Goal: Information Seeking & Learning: Check status

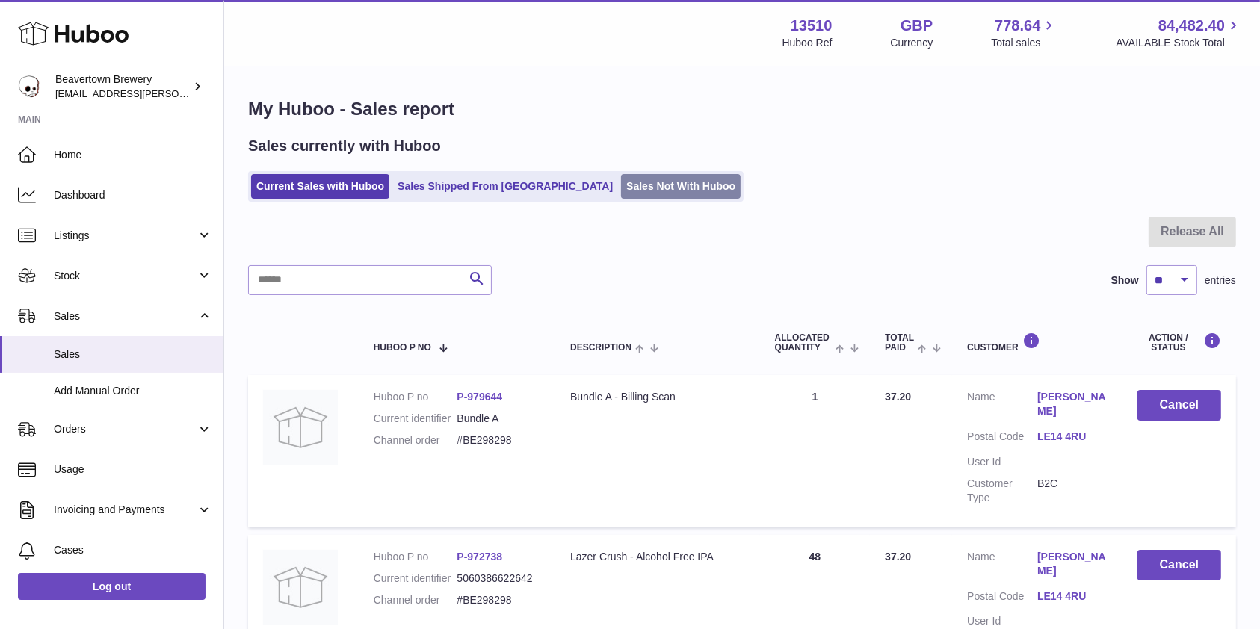
click at [631, 179] on link "Sales Not With Huboo" at bounding box center [681, 186] width 120 height 25
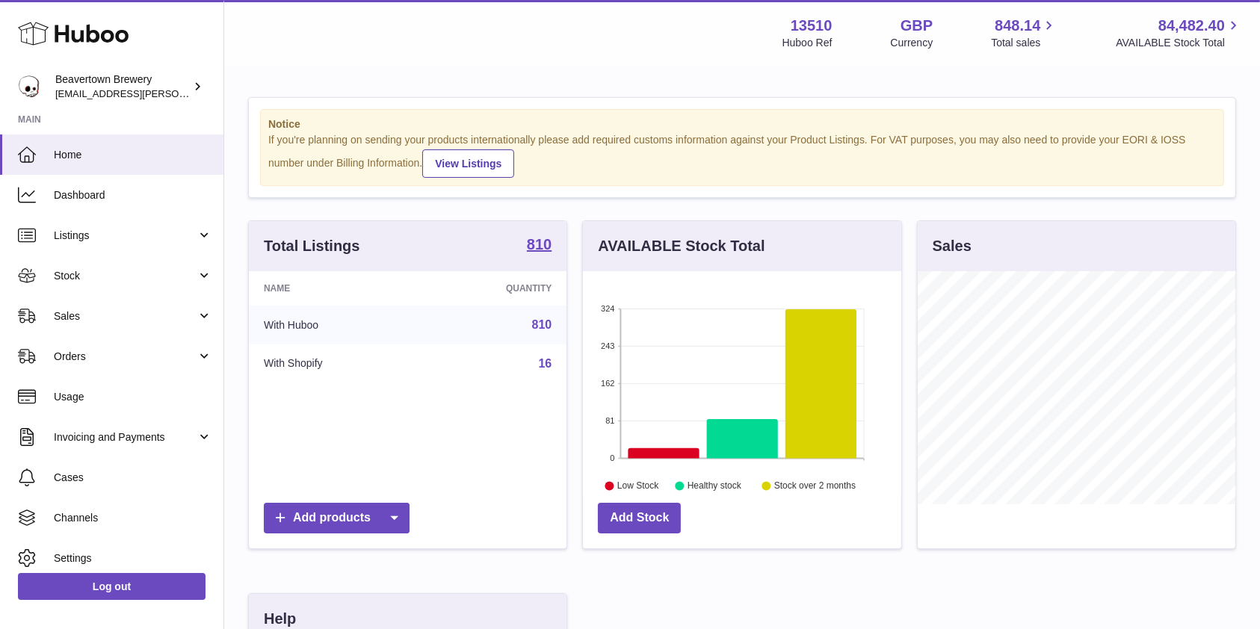
scroll to position [233, 318]
click at [114, 309] on span "Sales" at bounding box center [125, 316] width 143 height 14
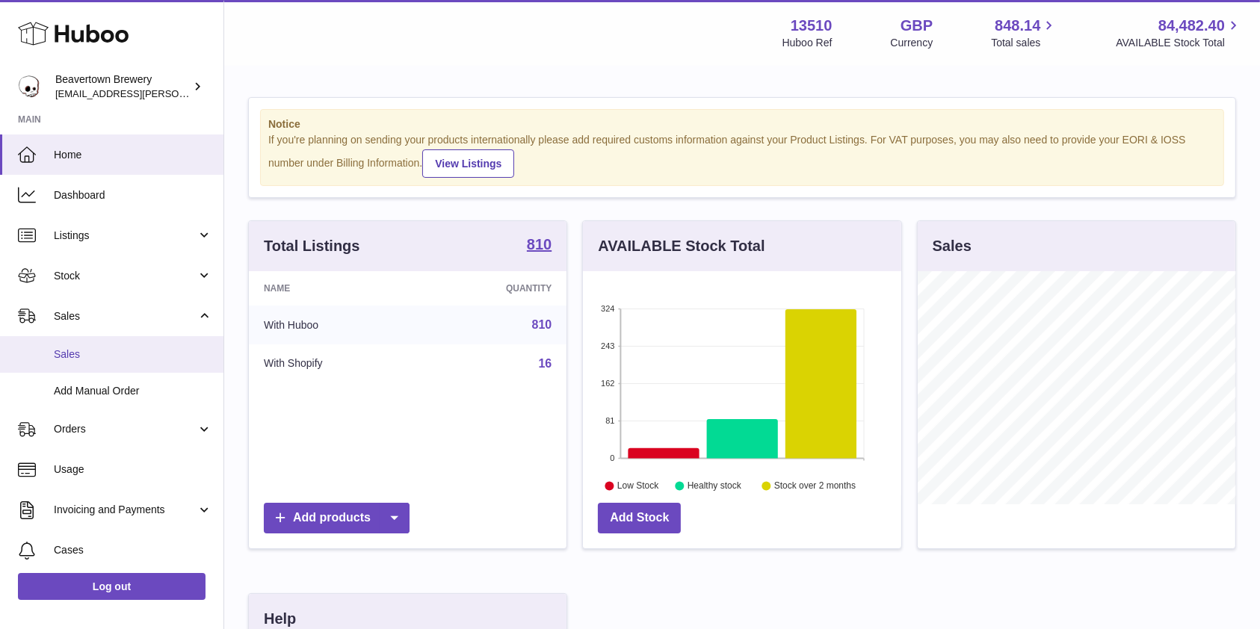
click at [102, 344] on link "Sales" at bounding box center [111, 354] width 223 height 37
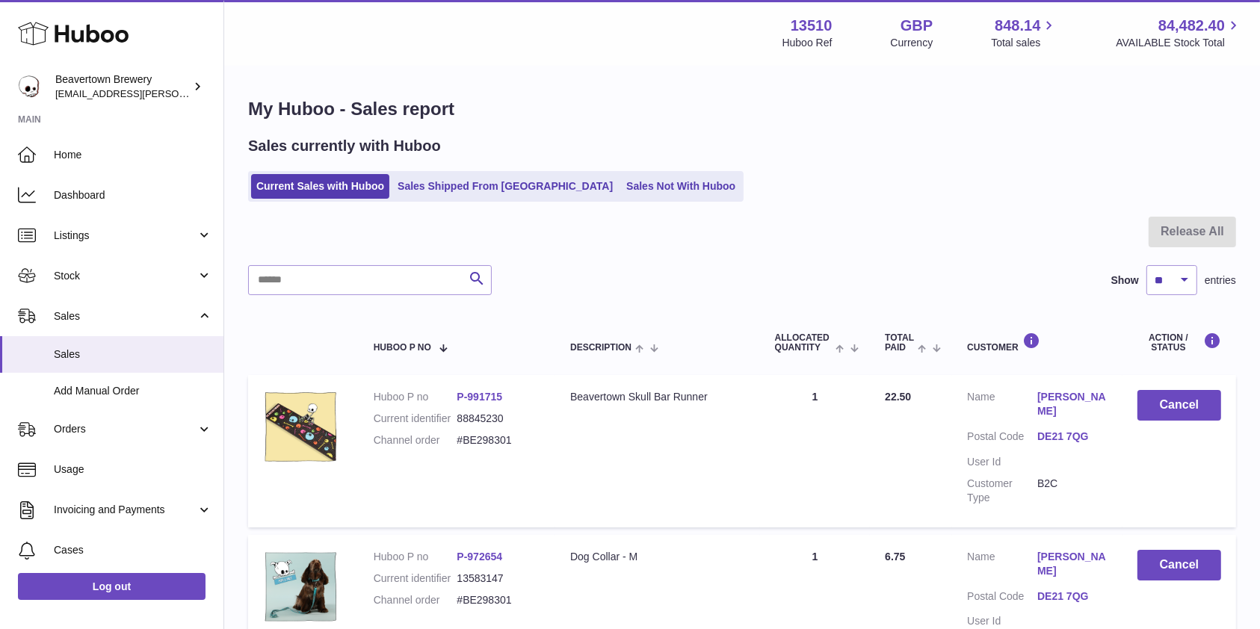
click at [621, 185] on link "Sales Not With Huboo" at bounding box center [681, 186] width 120 height 25
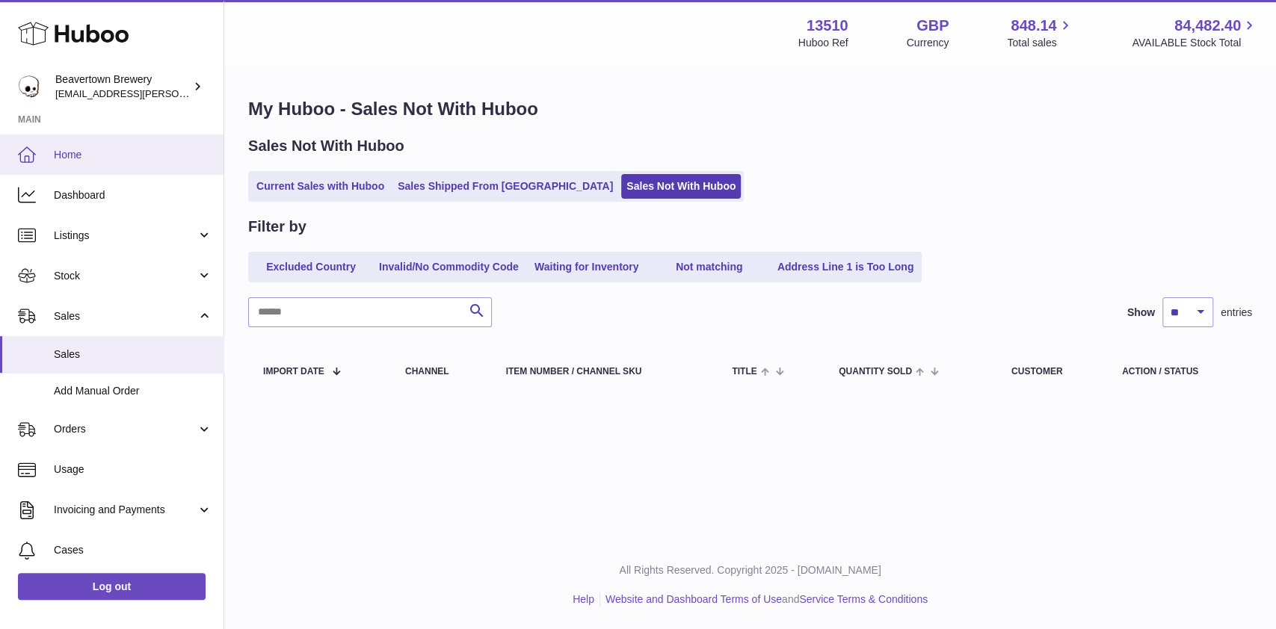
click at [75, 139] on link "Home" at bounding box center [111, 155] width 223 height 40
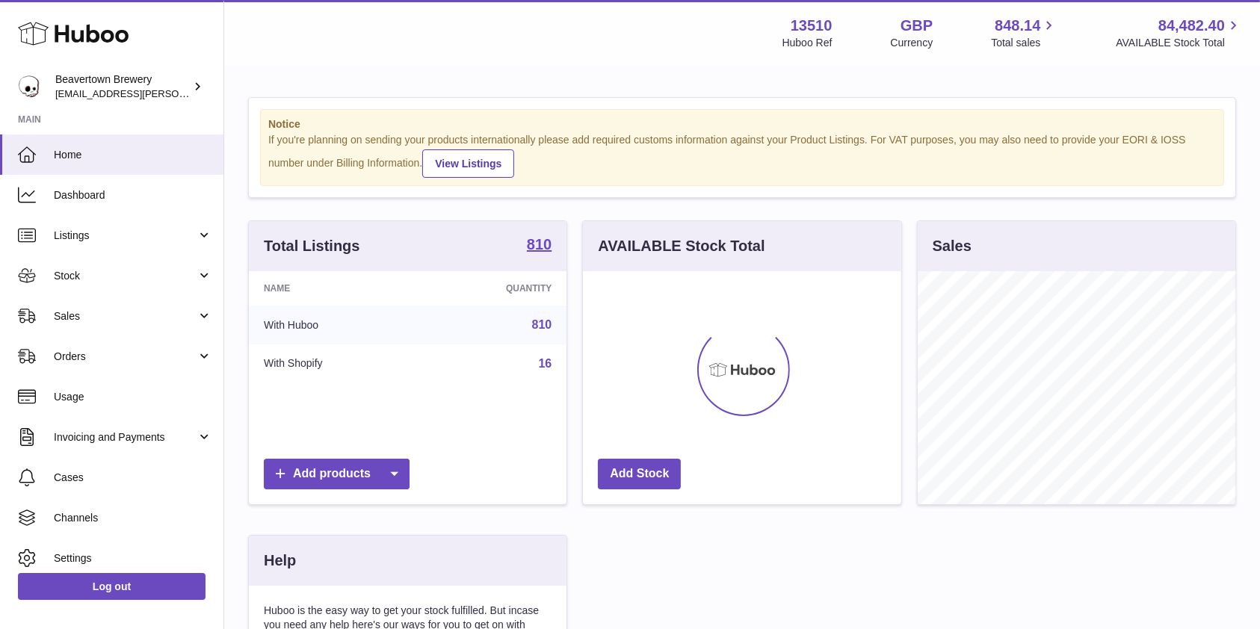
scroll to position [233, 318]
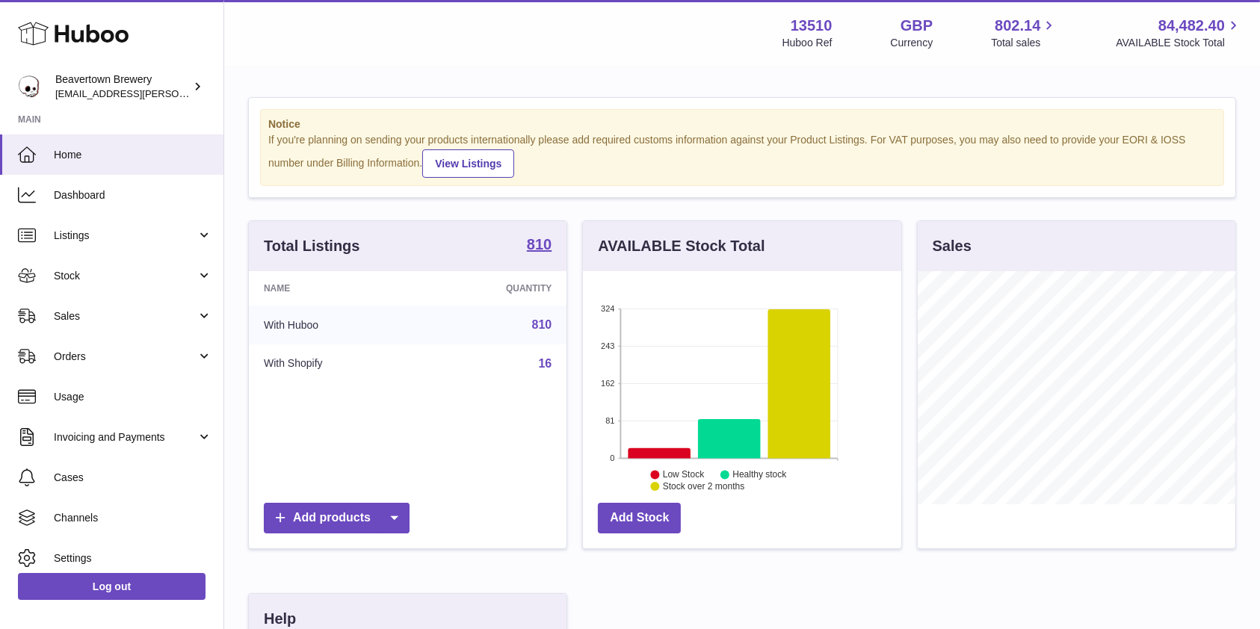
scroll to position [233, 318]
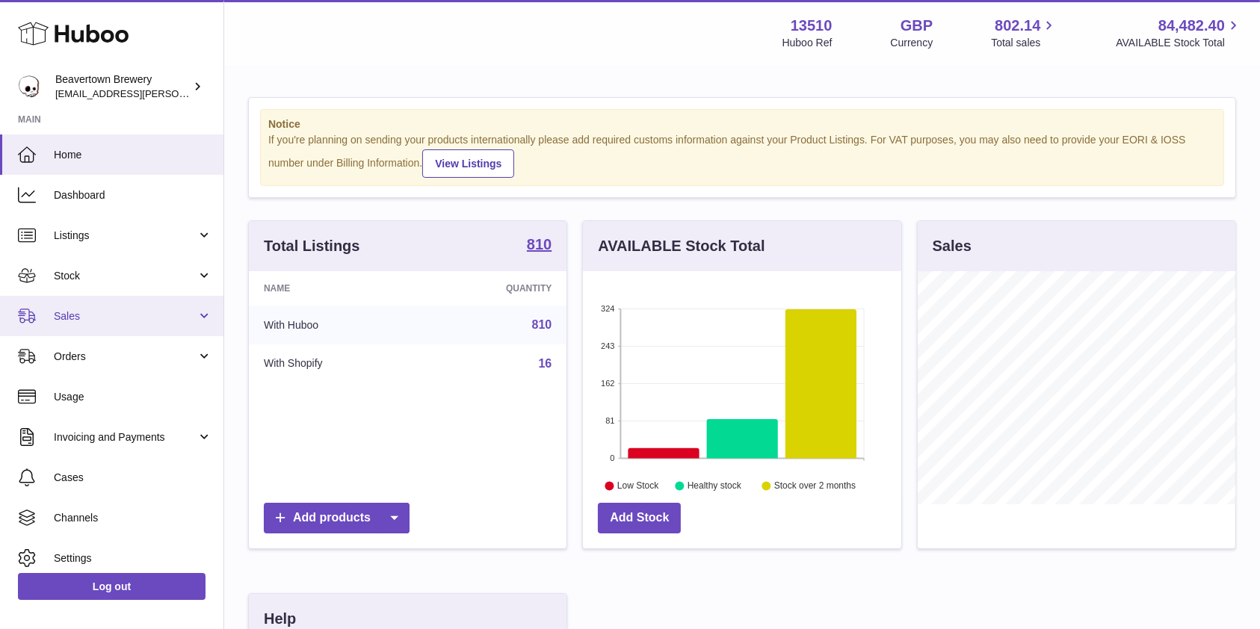
click at [81, 316] on span "Sales" at bounding box center [125, 316] width 143 height 14
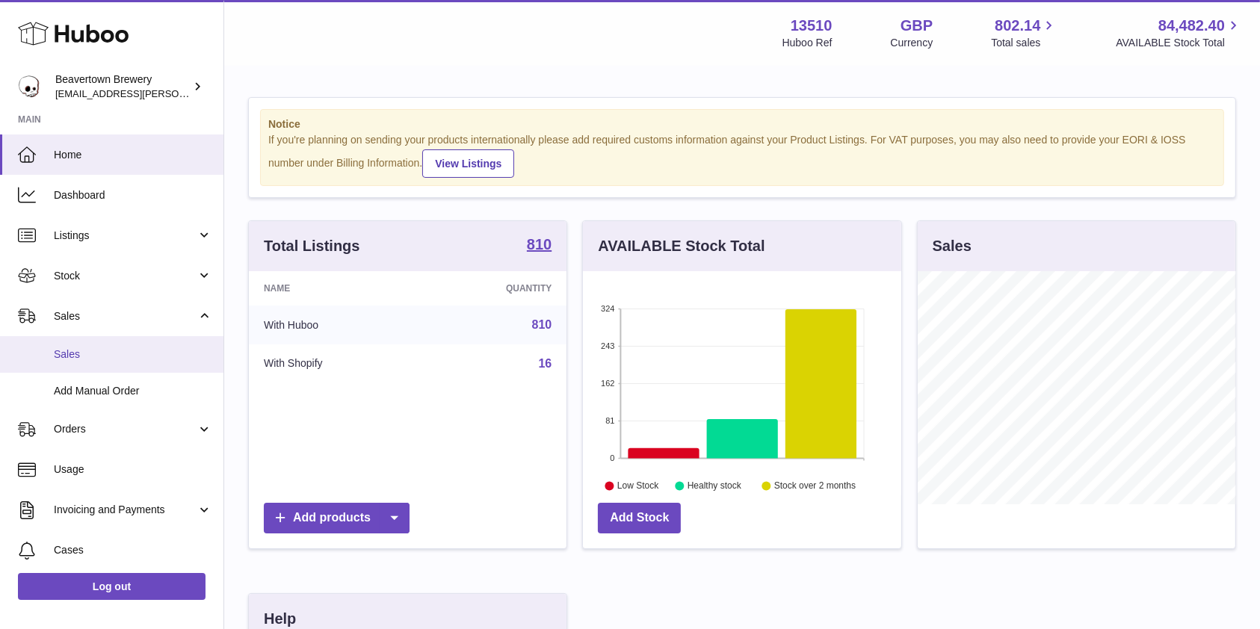
click at [96, 344] on link "Sales" at bounding box center [111, 354] width 223 height 37
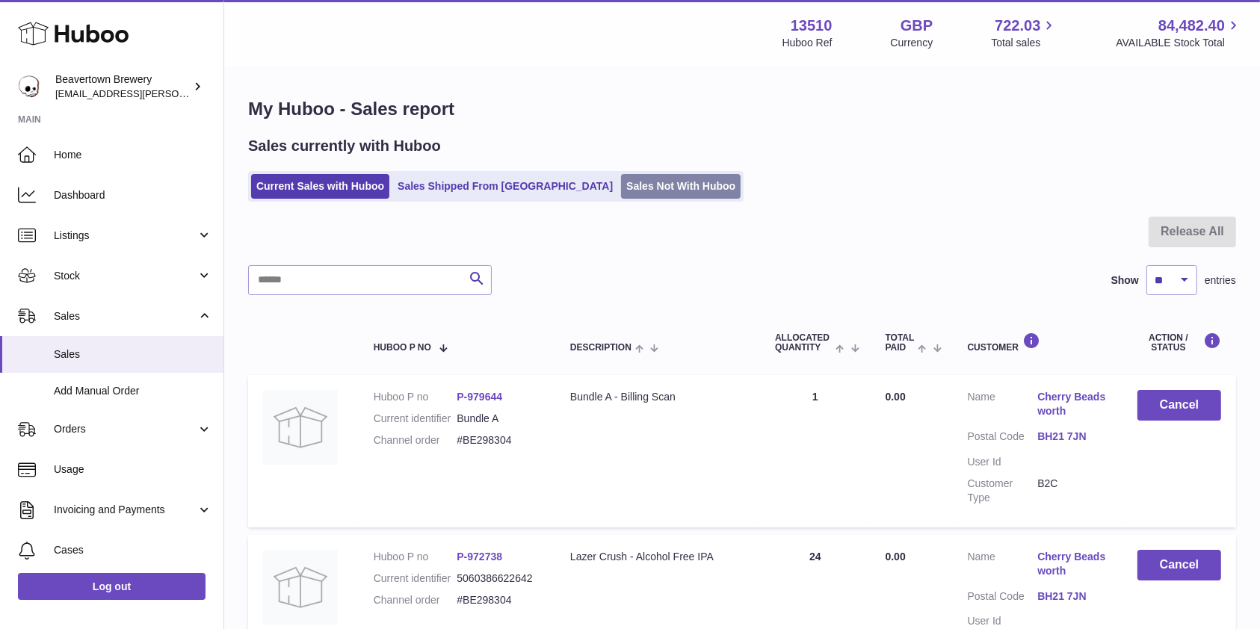
click at [622, 182] on link "Sales Not With Huboo" at bounding box center [681, 186] width 120 height 25
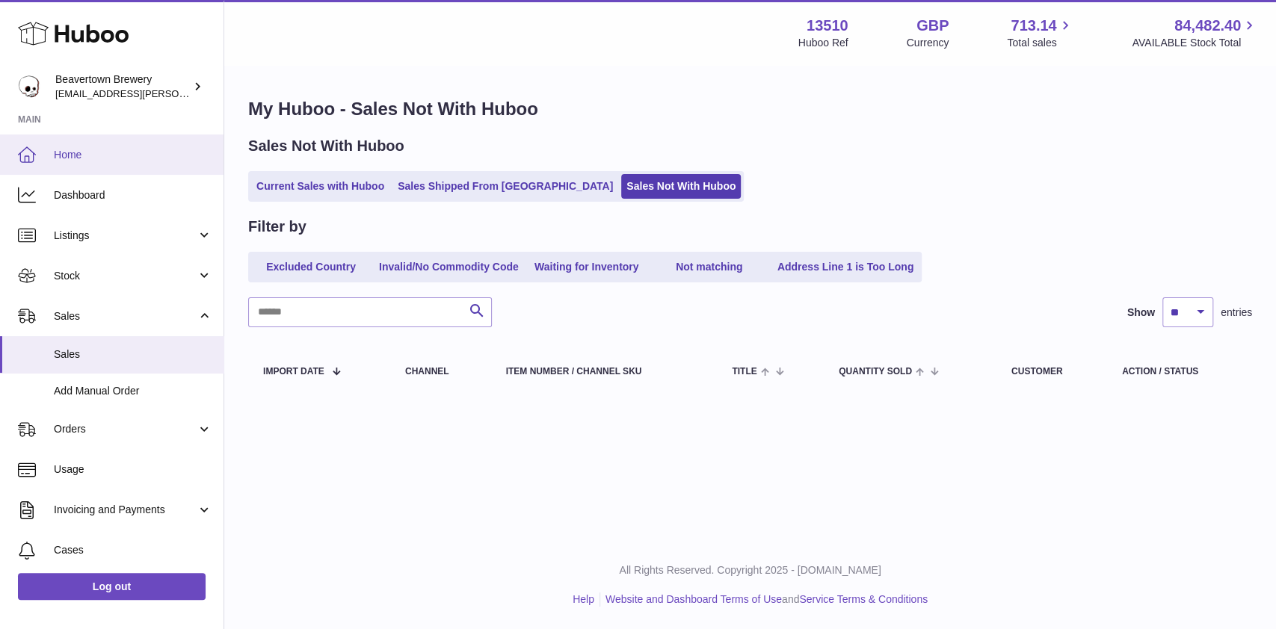
click at [87, 152] on span "Home" at bounding box center [133, 155] width 158 height 14
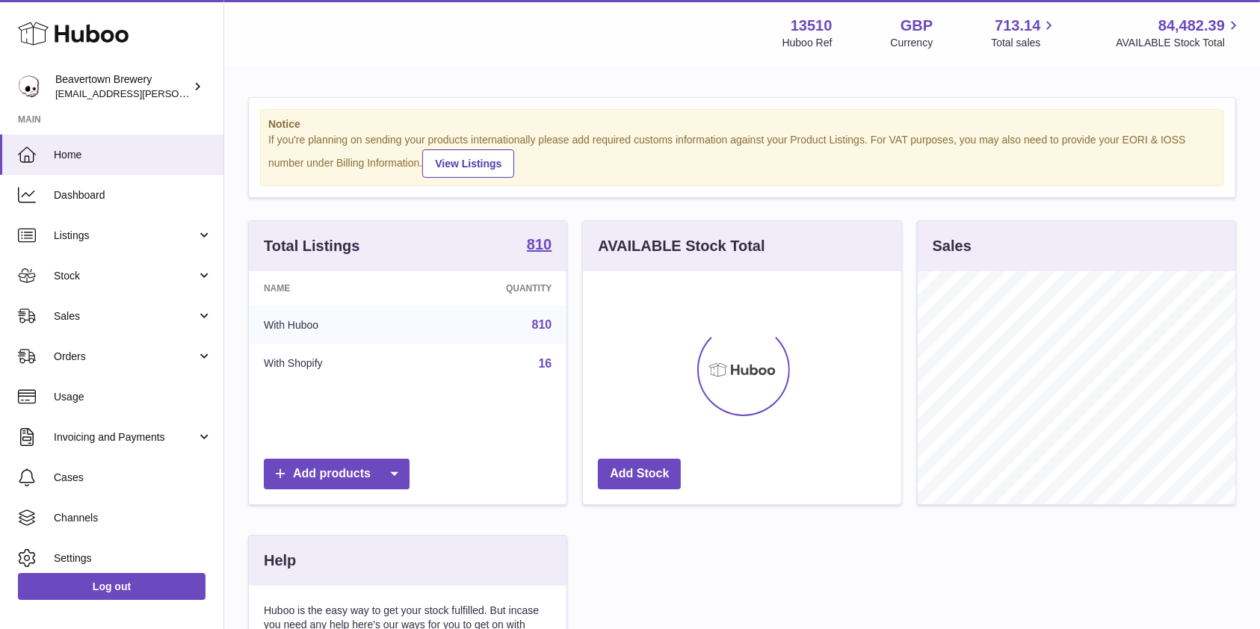
scroll to position [233, 318]
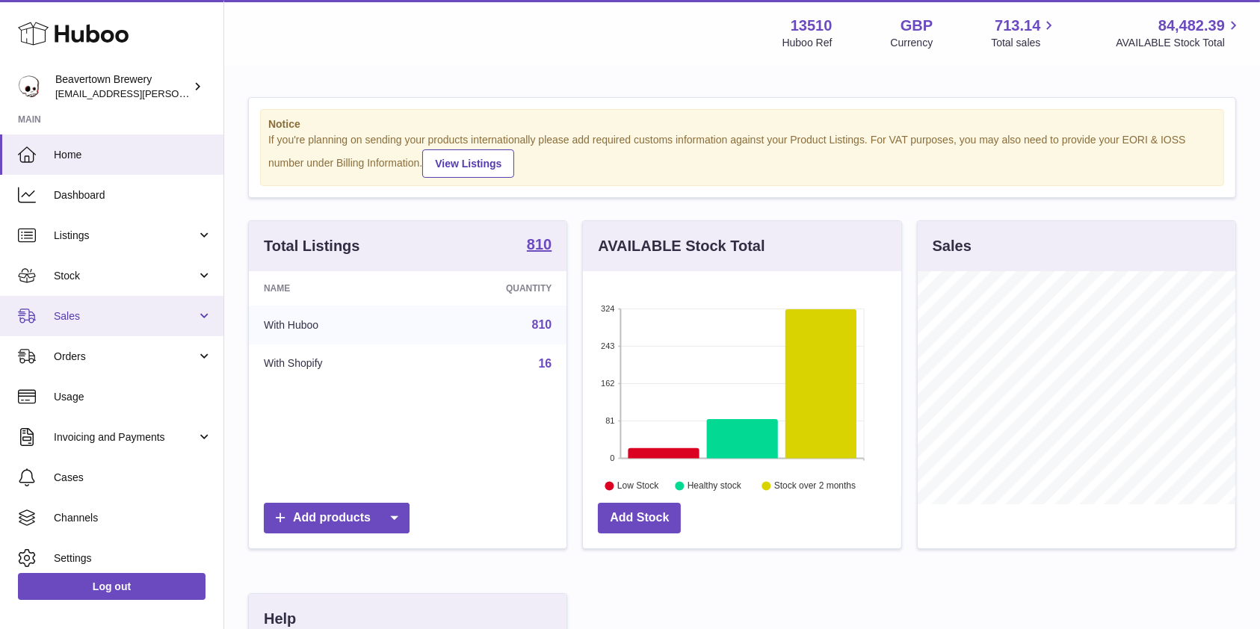
click at [55, 322] on span "Sales" at bounding box center [125, 316] width 143 height 14
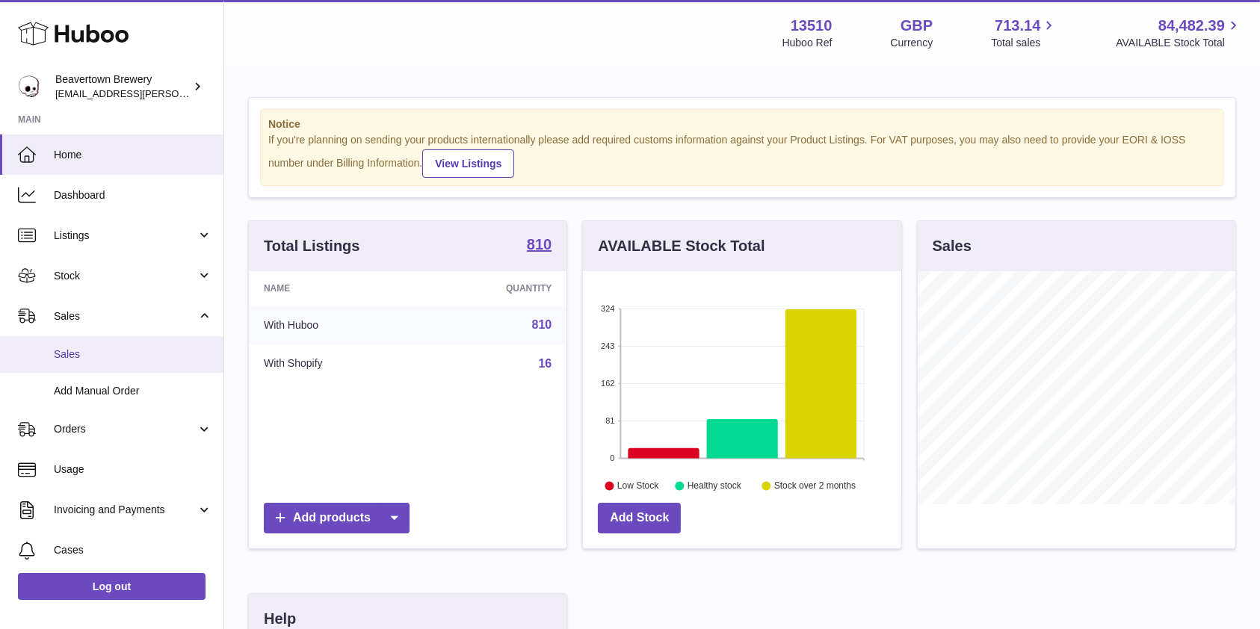
click at [84, 356] on span "Sales" at bounding box center [133, 354] width 158 height 14
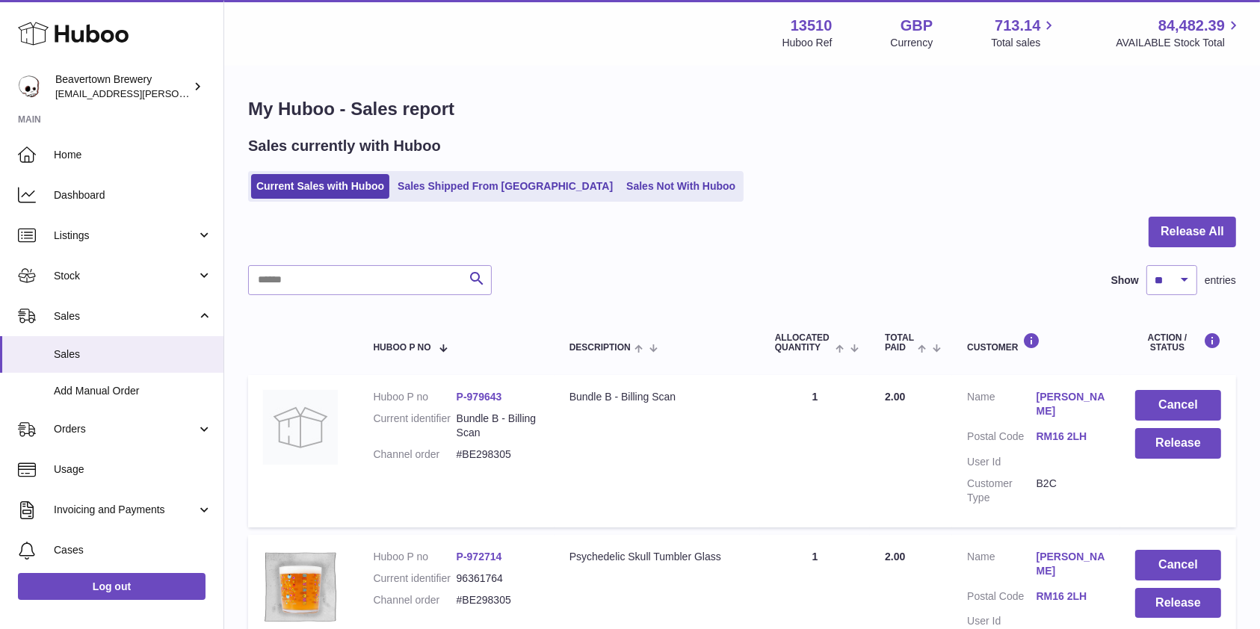
click at [597, 200] on ul "Current Sales with Huboo Sales Shipped From Huboo Sales Not With Huboo" at bounding box center [495, 186] width 495 height 31
click at [621, 188] on link "Sales Not With Huboo" at bounding box center [681, 186] width 120 height 25
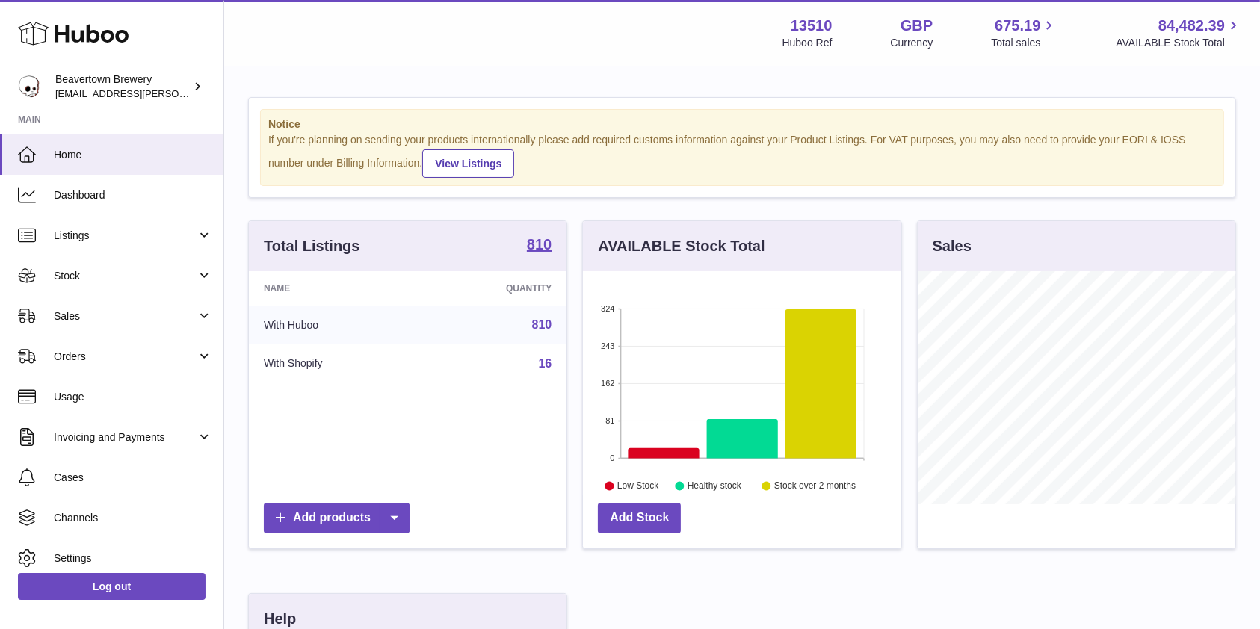
scroll to position [233, 318]
click at [93, 309] on span "Sales" at bounding box center [125, 316] width 143 height 14
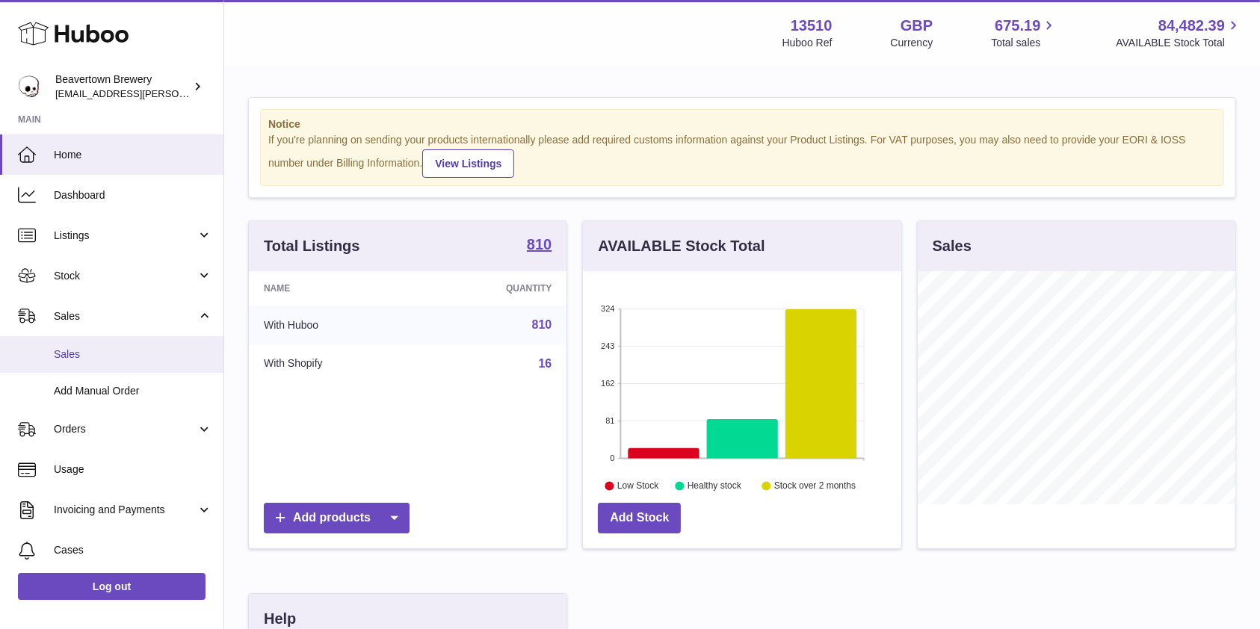
click at [96, 344] on link "Sales" at bounding box center [111, 354] width 223 height 37
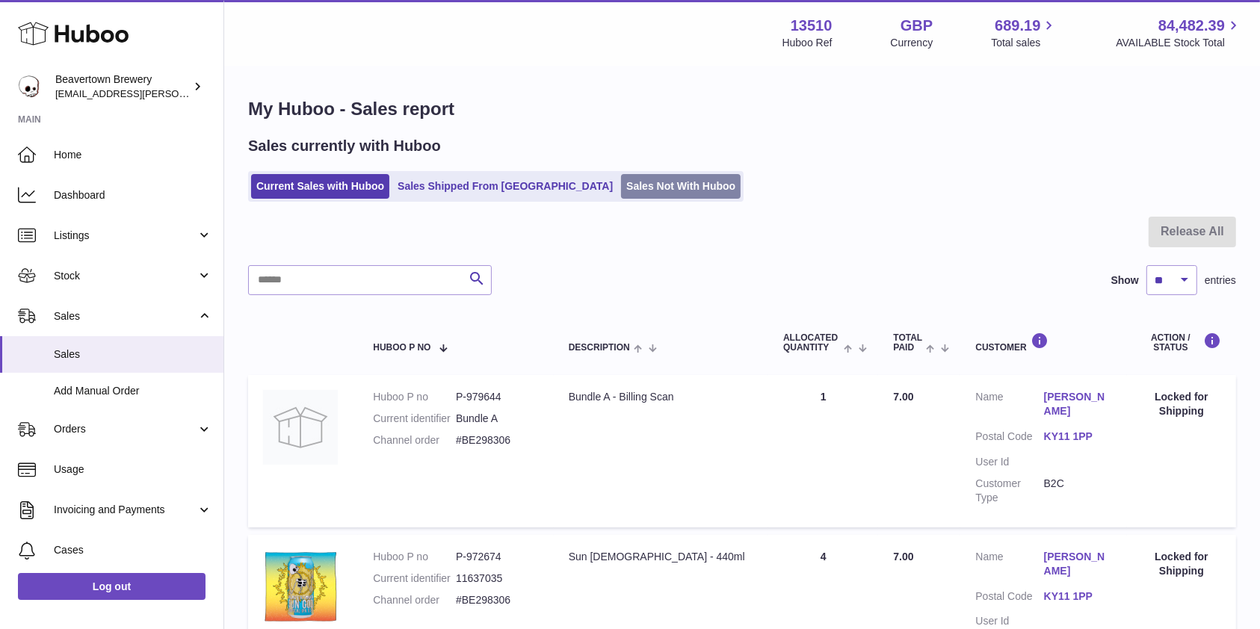
click at [621, 188] on link "Sales Not With Huboo" at bounding box center [681, 186] width 120 height 25
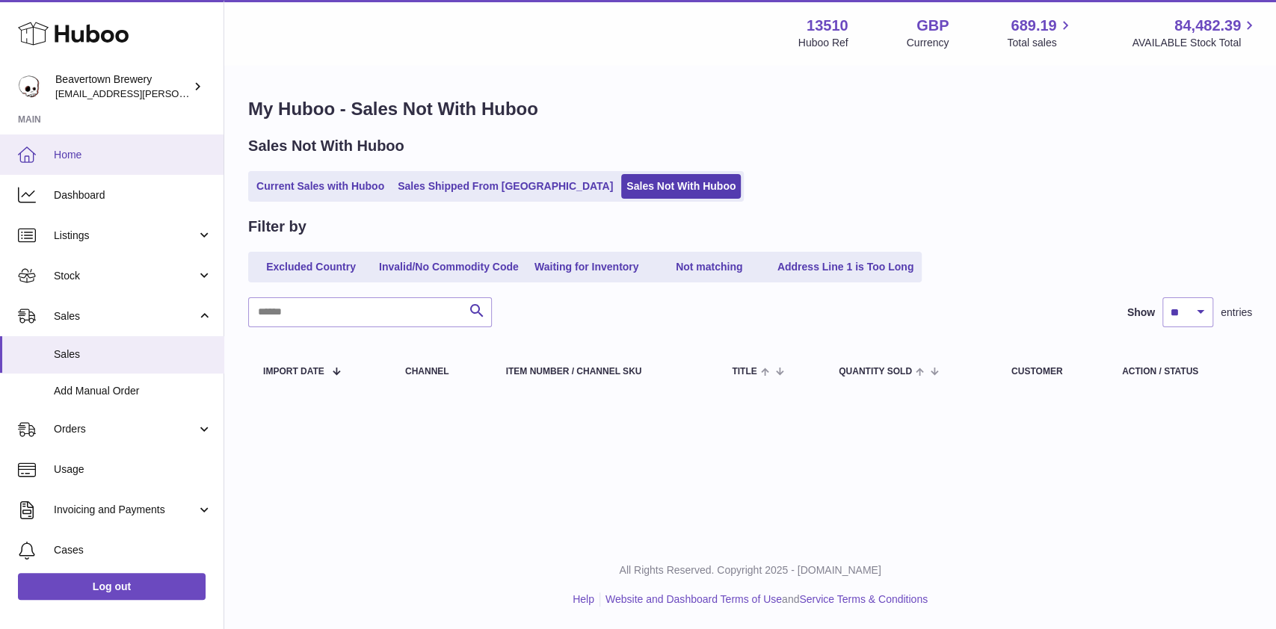
click at [111, 157] on span "Home" at bounding box center [133, 155] width 158 height 14
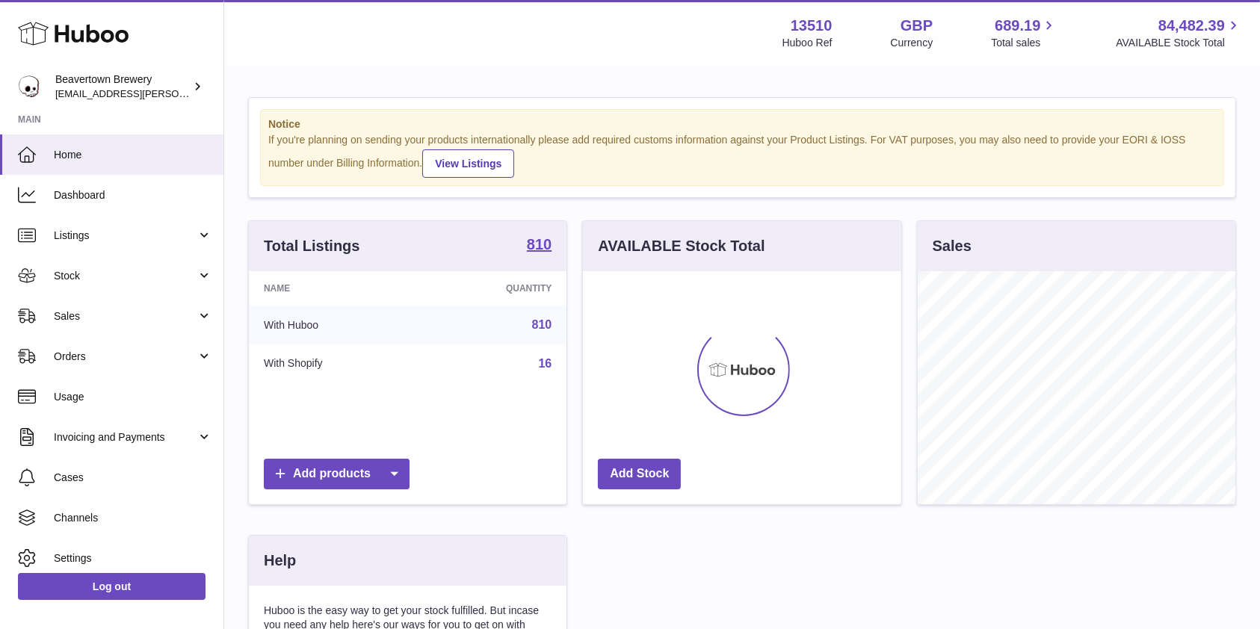
scroll to position [233, 318]
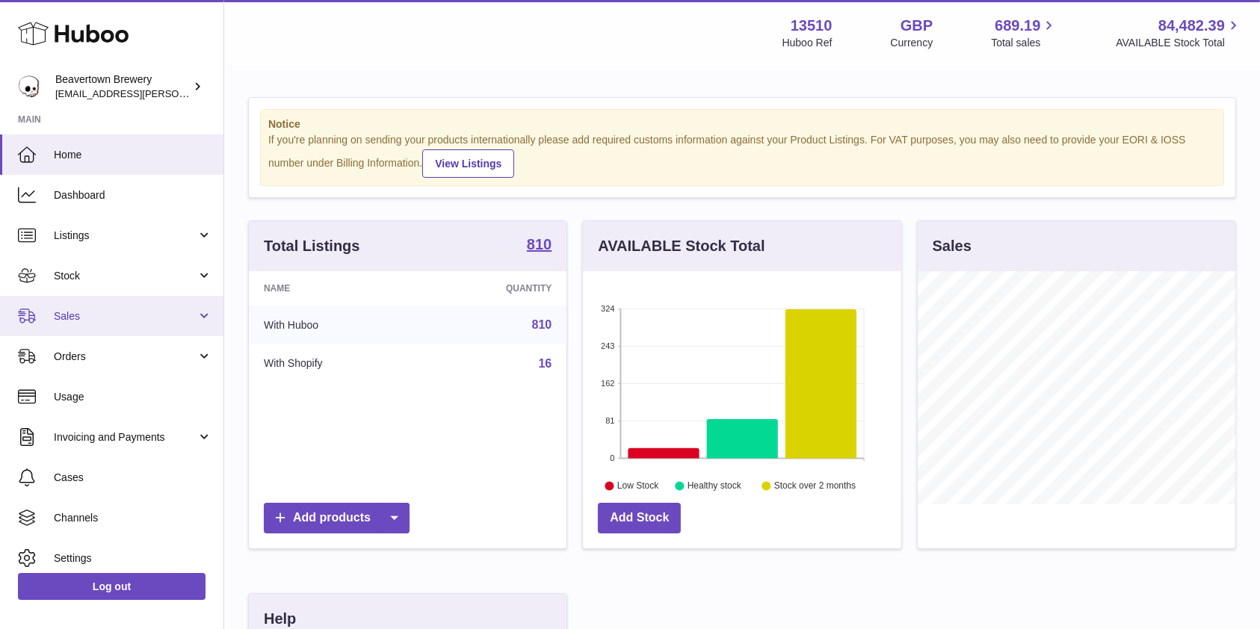
click at [113, 324] on link "Sales" at bounding box center [111, 316] width 223 height 40
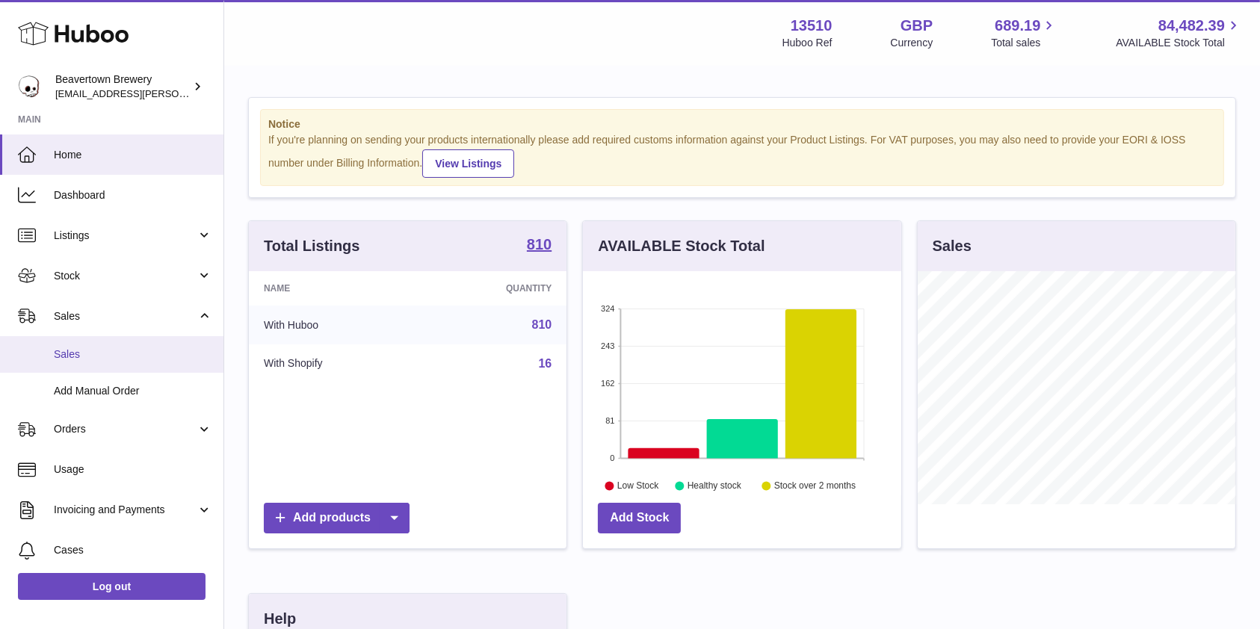
click at [104, 364] on link "Sales" at bounding box center [111, 354] width 223 height 37
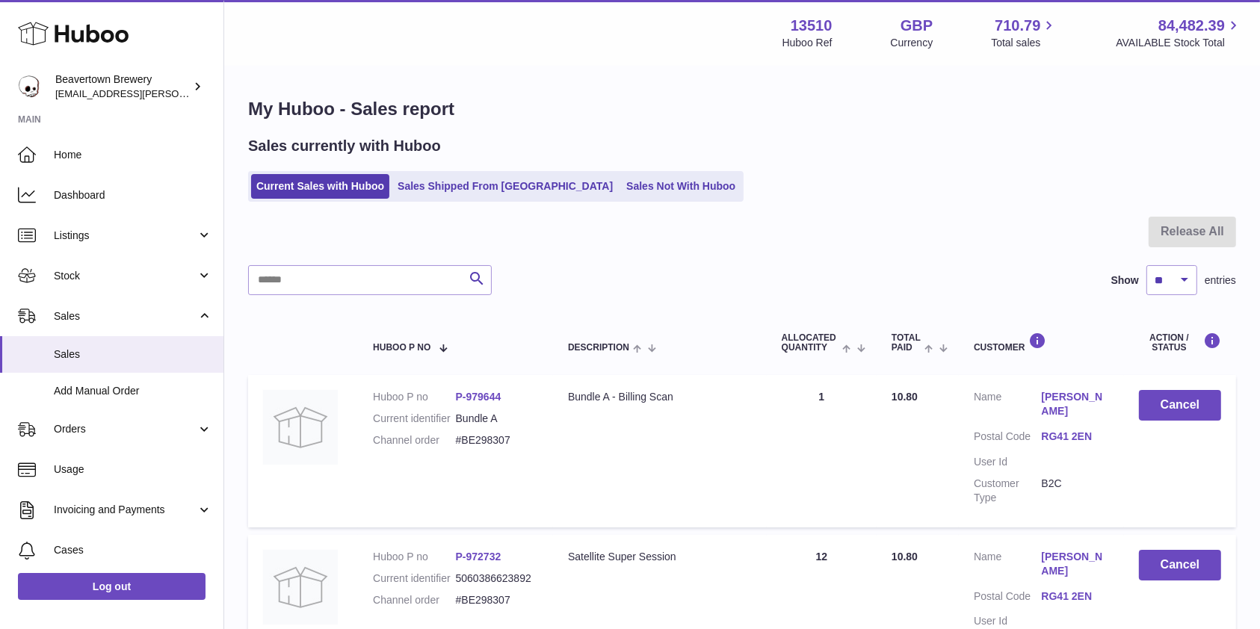
click at [676, 180] on div "Current Sales with Huboo Sales Shipped From [GEOGRAPHIC_DATA] Sales Not With Hu…" at bounding box center [742, 186] width 988 height 31
click at [648, 182] on link "Sales Not With Huboo" at bounding box center [681, 186] width 120 height 25
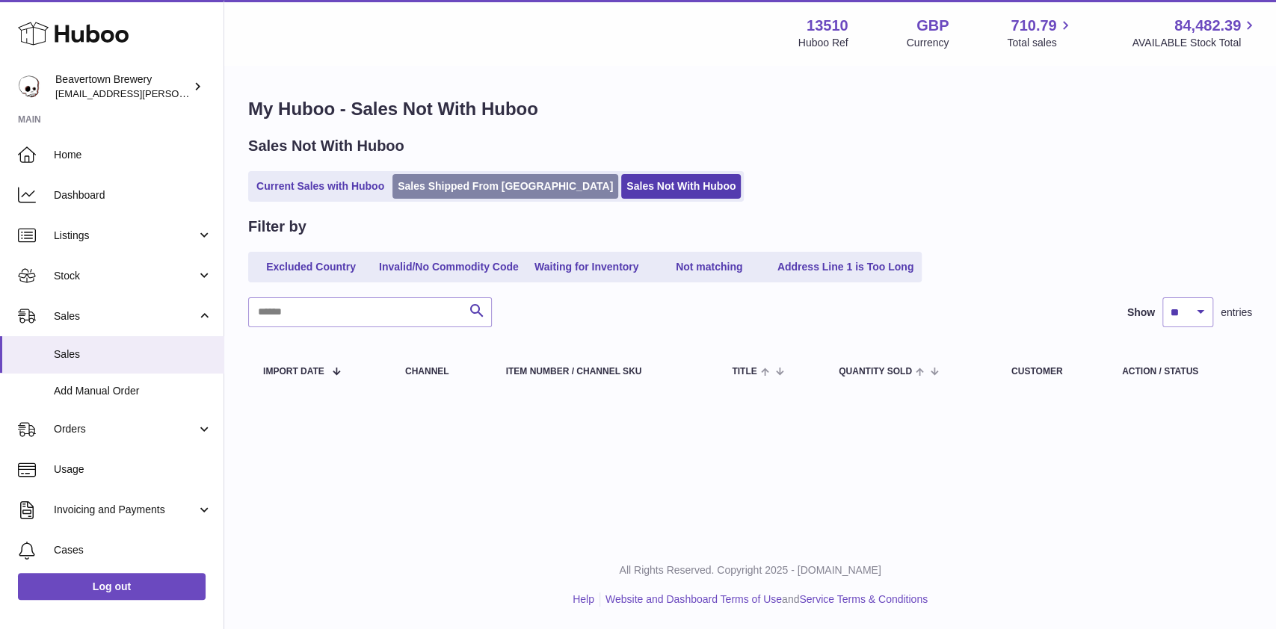
click at [493, 197] on link "Sales Shipped From [GEOGRAPHIC_DATA]" at bounding box center [505, 186] width 226 height 25
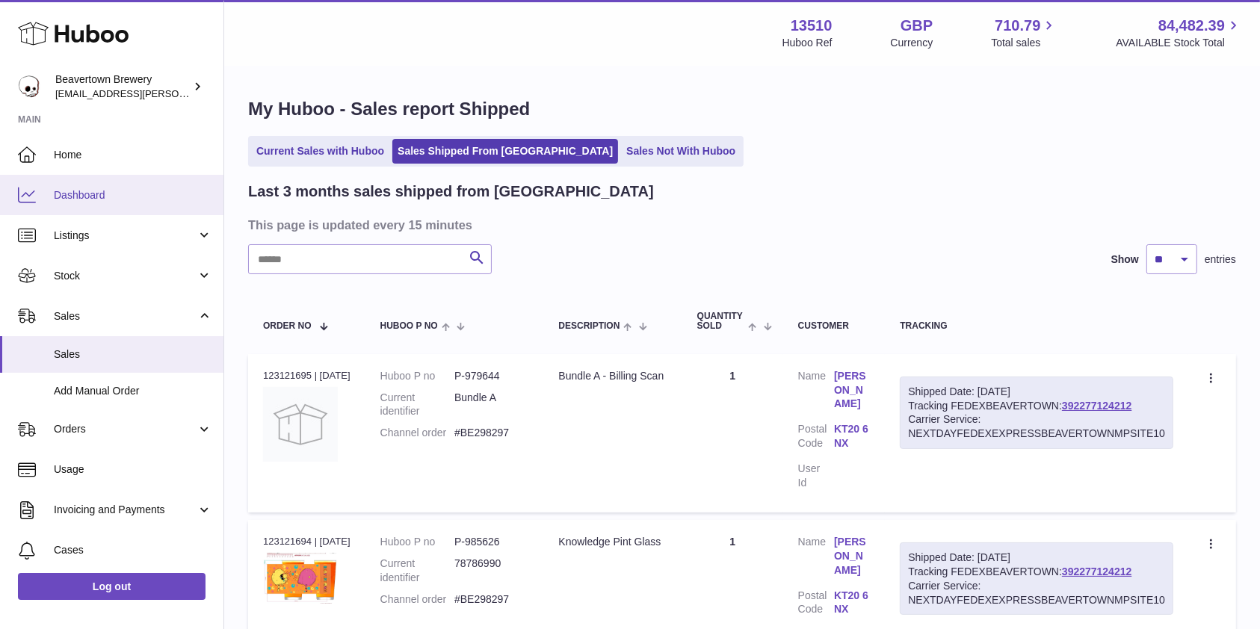
click at [124, 175] on link "Dashboard" at bounding box center [111, 195] width 223 height 40
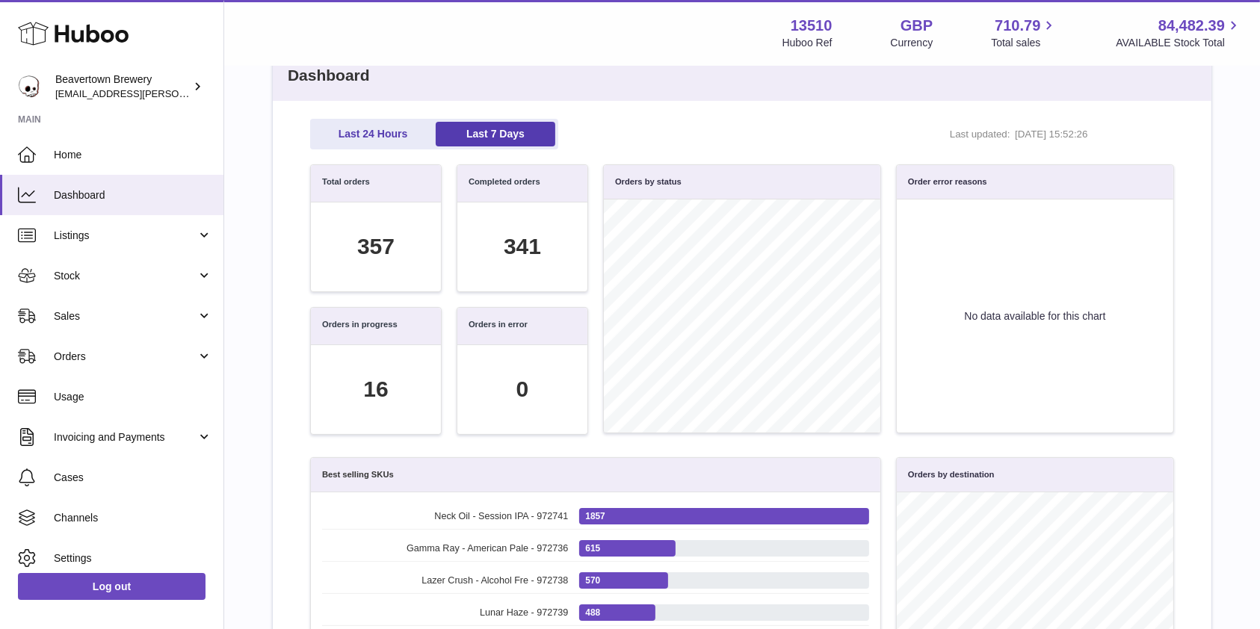
scroll to position [99, 0]
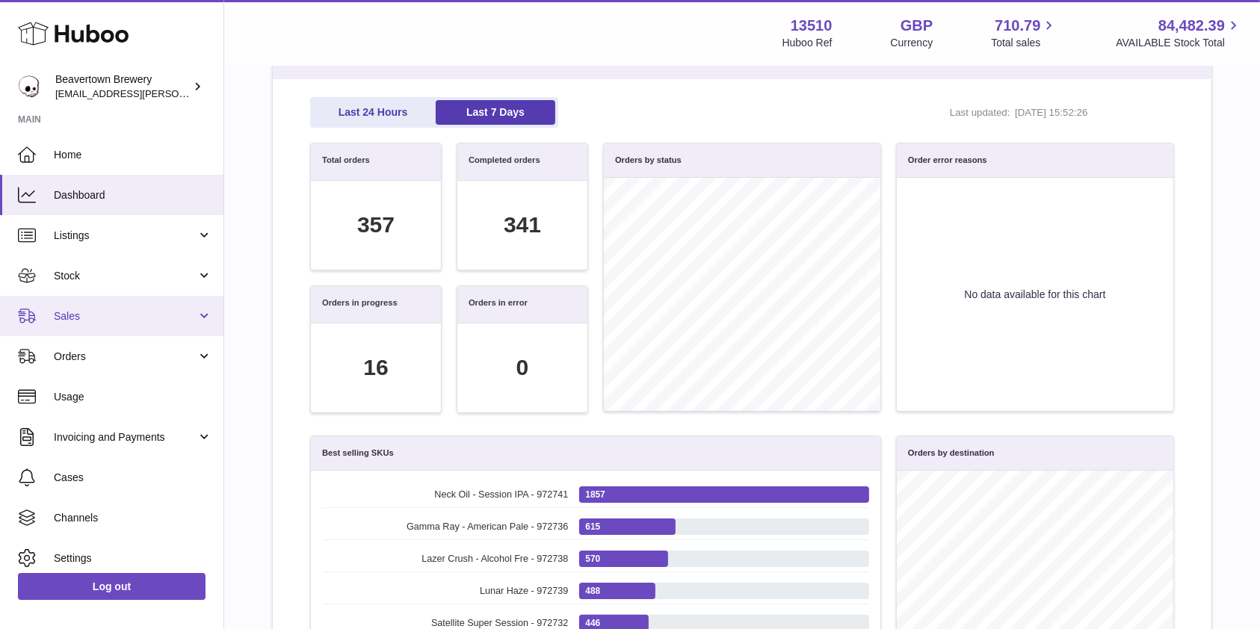
click at [88, 302] on link "Sales" at bounding box center [111, 316] width 223 height 40
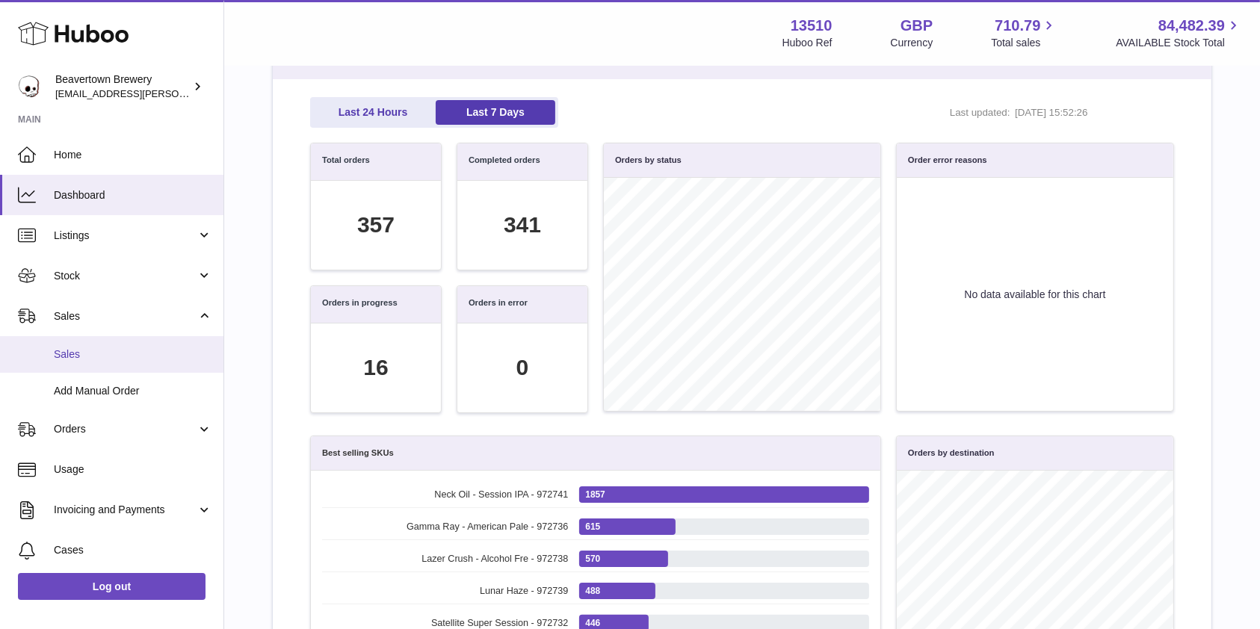
click at [122, 355] on span "Sales" at bounding box center [133, 354] width 158 height 14
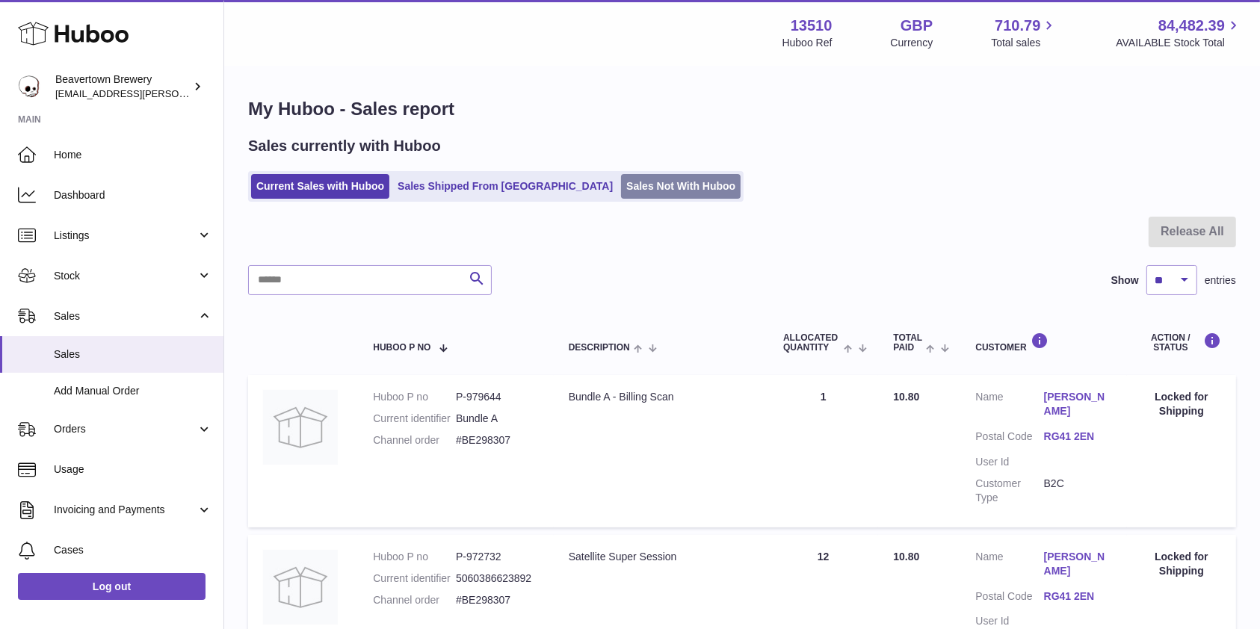
click at [621, 176] on link "Sales Not With Huboo" at bounding box center [681, 186] width 120 height 25
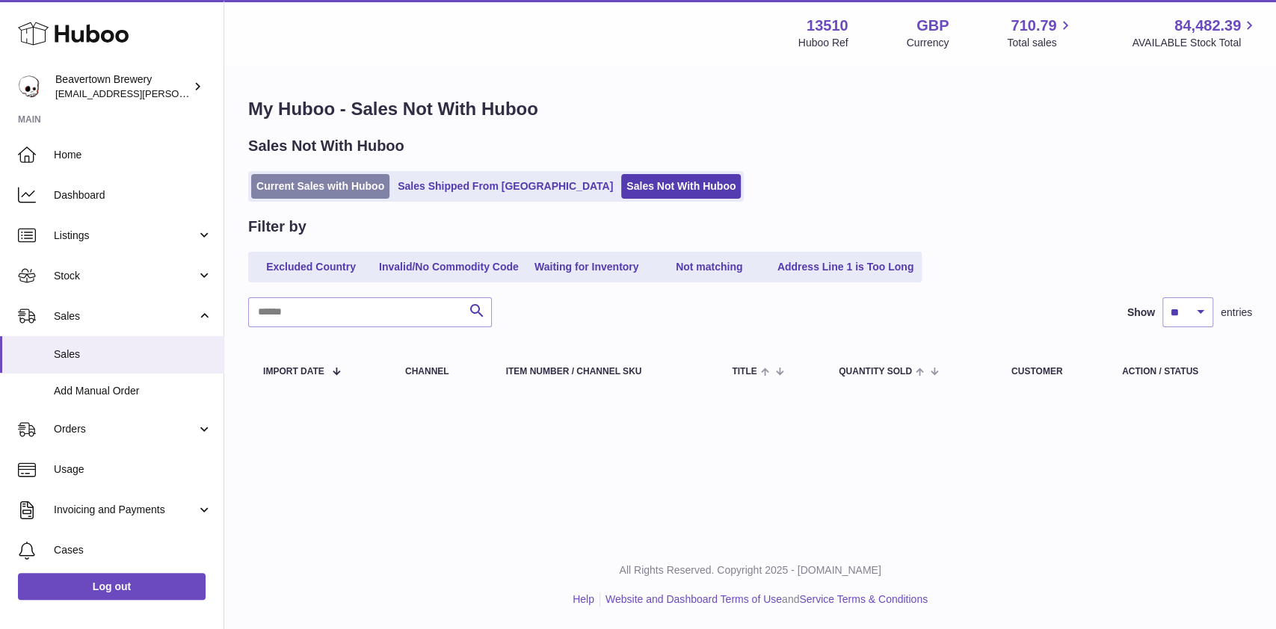
click at [341, 185] on link "Current Sales with Huboo" at bounding box center [320, 186] width 138 height 25
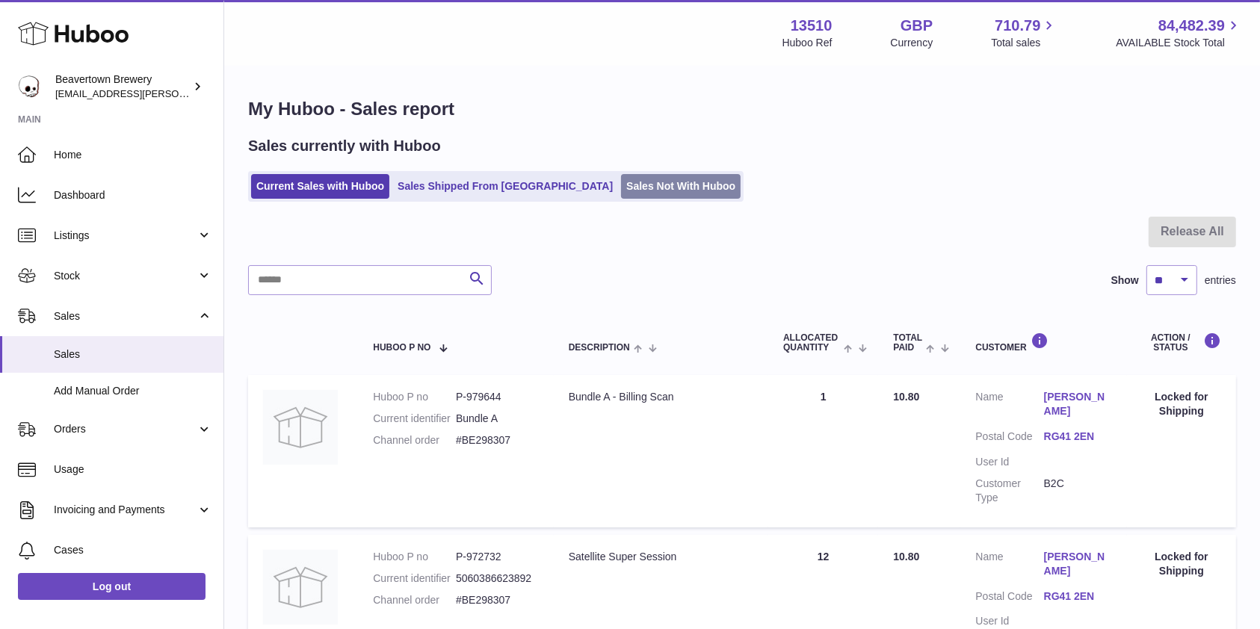
click at [655, 194] on link "Sales Not With Huboo" at bounding box center [681, 186] width 120 height 25
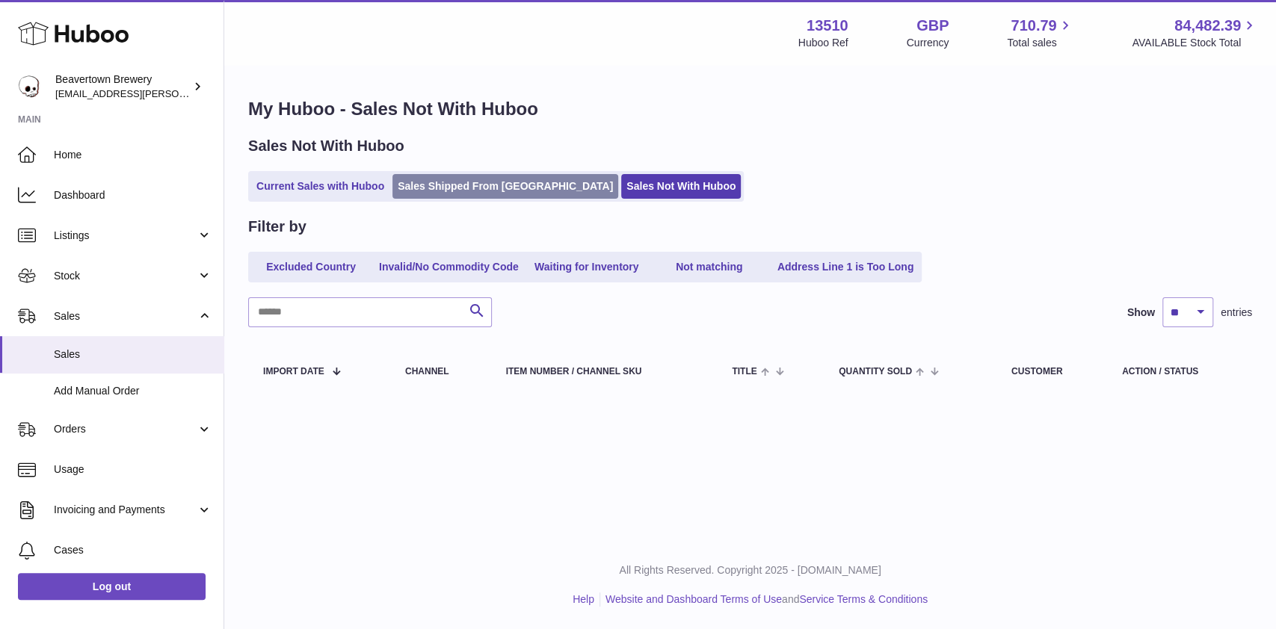
click at [484, 179] on link "Sales Shipped From [GEOGRAPHIC_DATA]" at bounding box center [505, 186] width 226 height 25
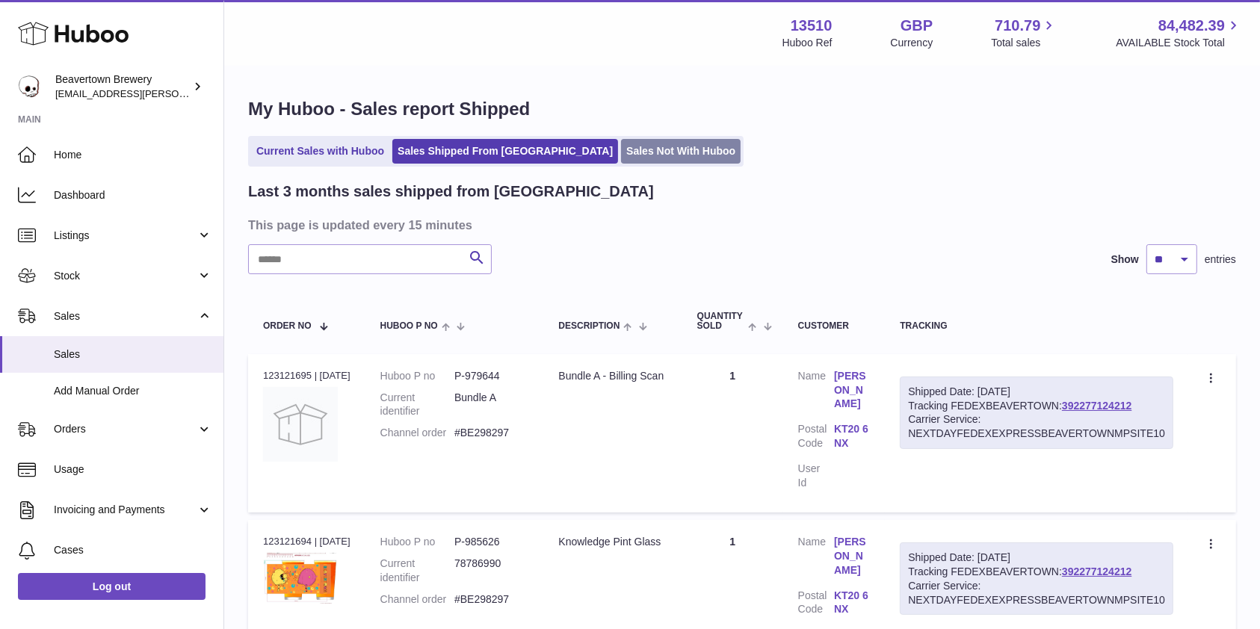
click at [621, 158] on link "Sales Not With Huboo" at bounding box center [681, 151] width 120 height 25
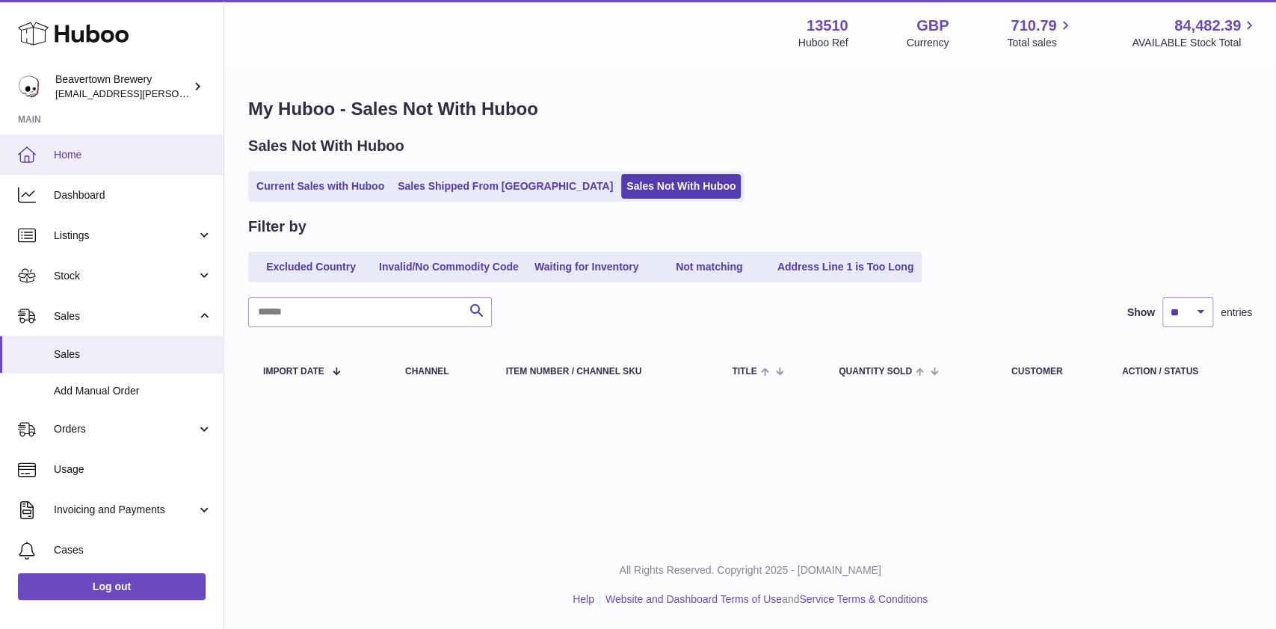
click at [72, 157] on span "Home" at bounding box center [133, 155] width 158 height 14
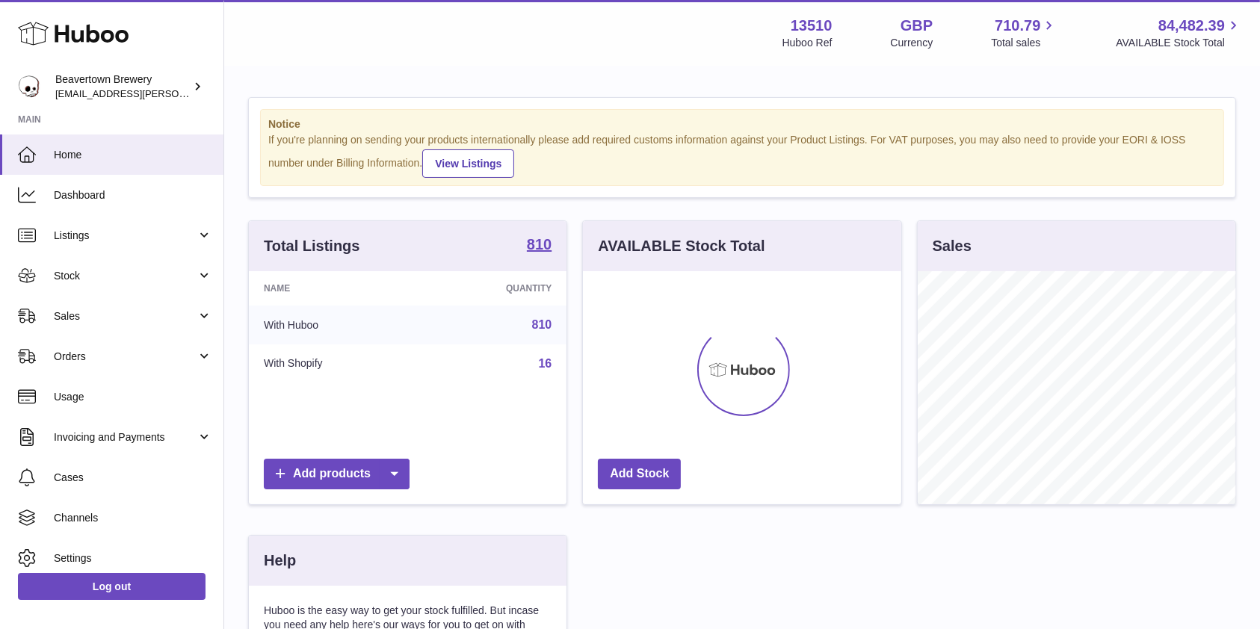
scroll to position [233, 318]
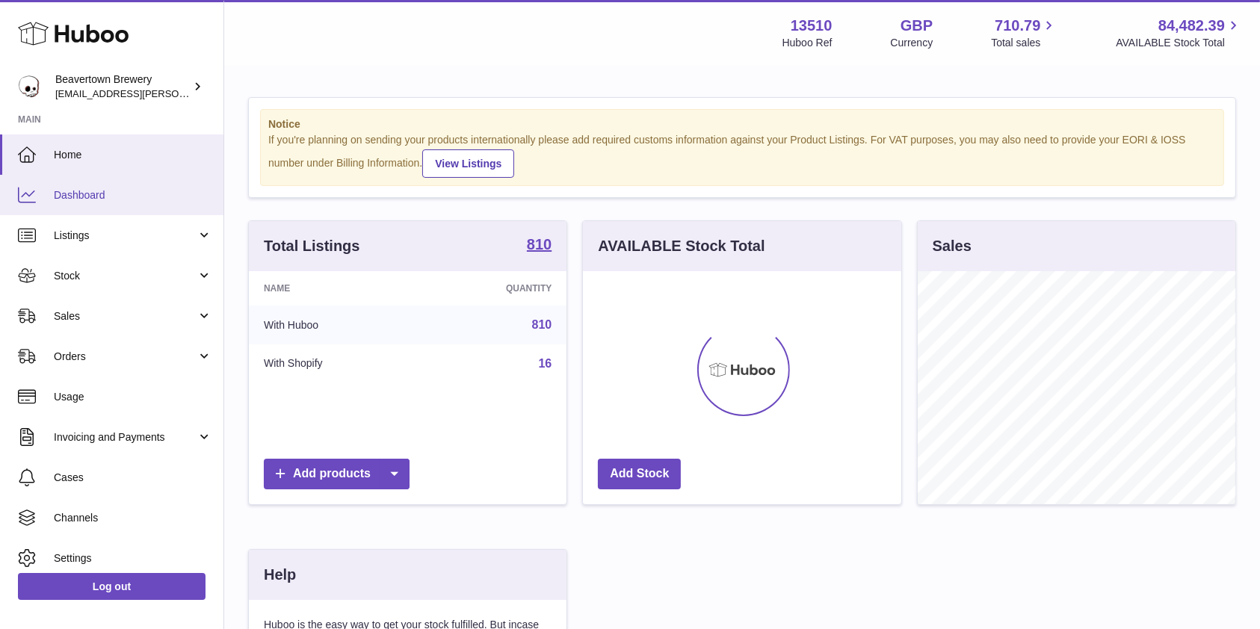
click at [90, 201] on span "Dashboard" at bounding box center [133, 195] width 158 height 14
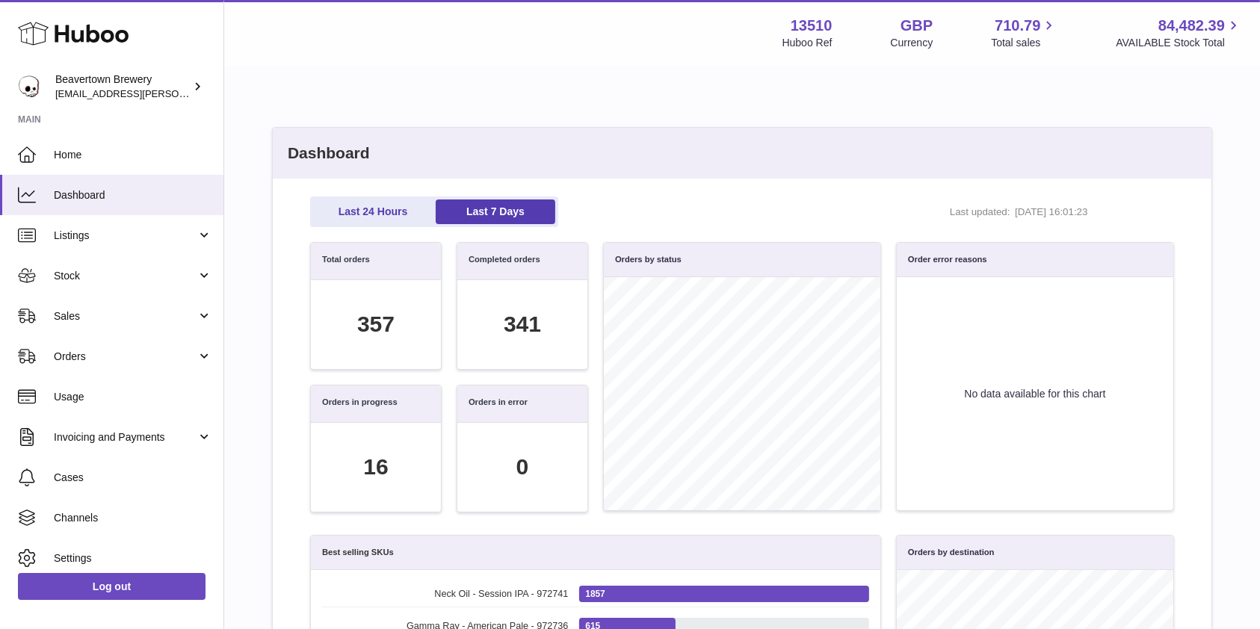
scroll to position [172, 847]
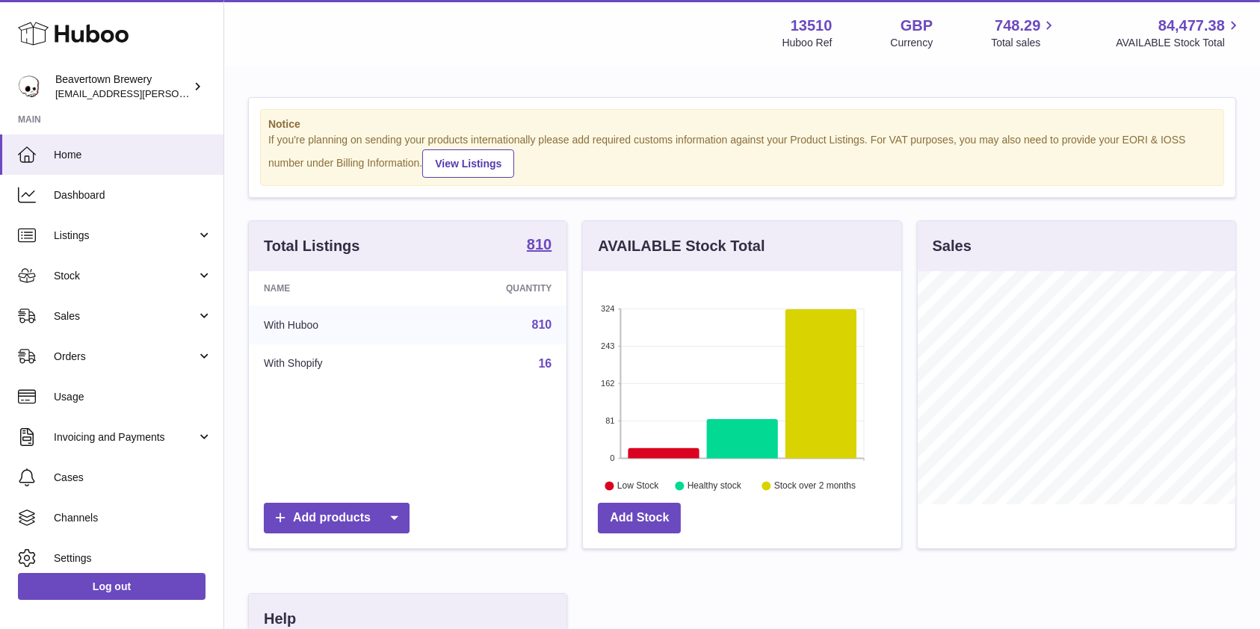
scroll to position [233, 318]
drag, startPoint x: 118, startPoint y: 279, endPoint x: 108, endPoint y: 295, distance: 19.5
click at [118, 279] on span "Stock" at bounding box center [125, 276] width 143 height 14
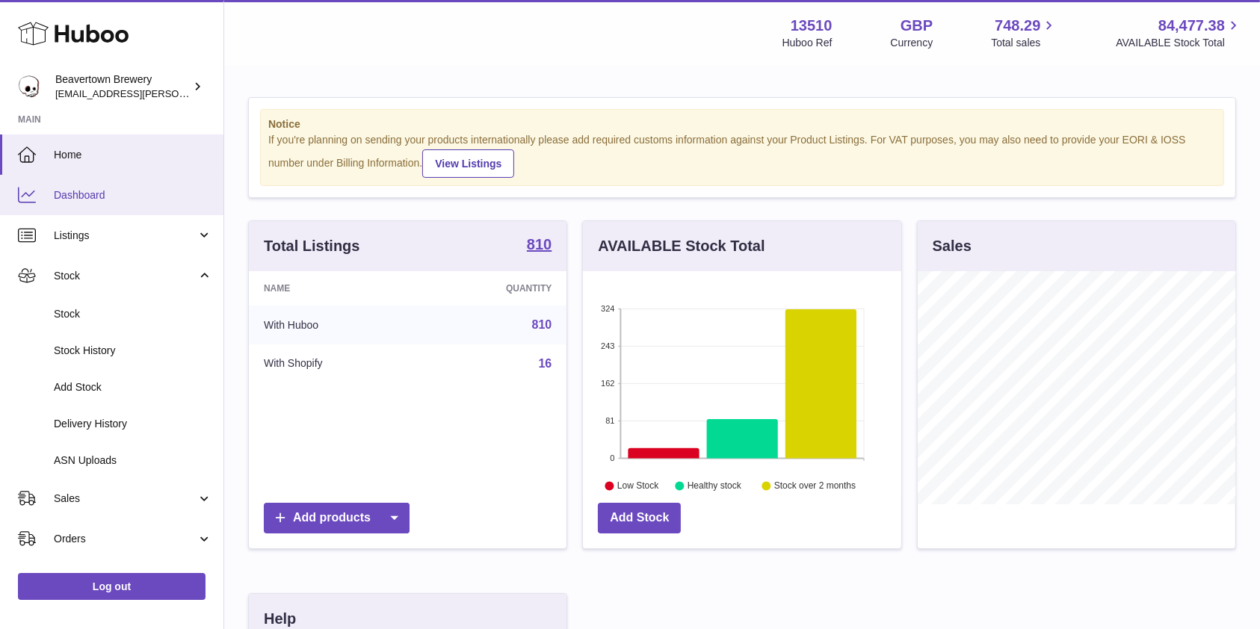
click at [116, 190] on span "Dashboard" at bounding box center [133, 195] width 158 height 14
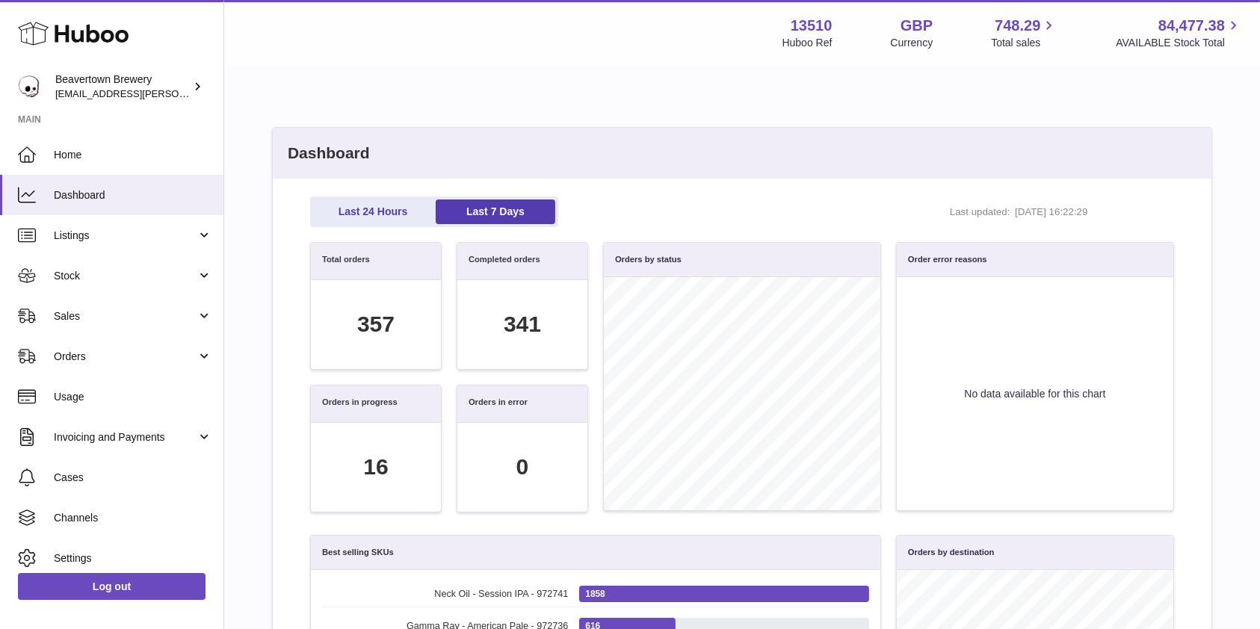
scroll to position [172, 847]
click at [75, 320] on span "Sales" at bounding box center [125, 316] width 143 height 14
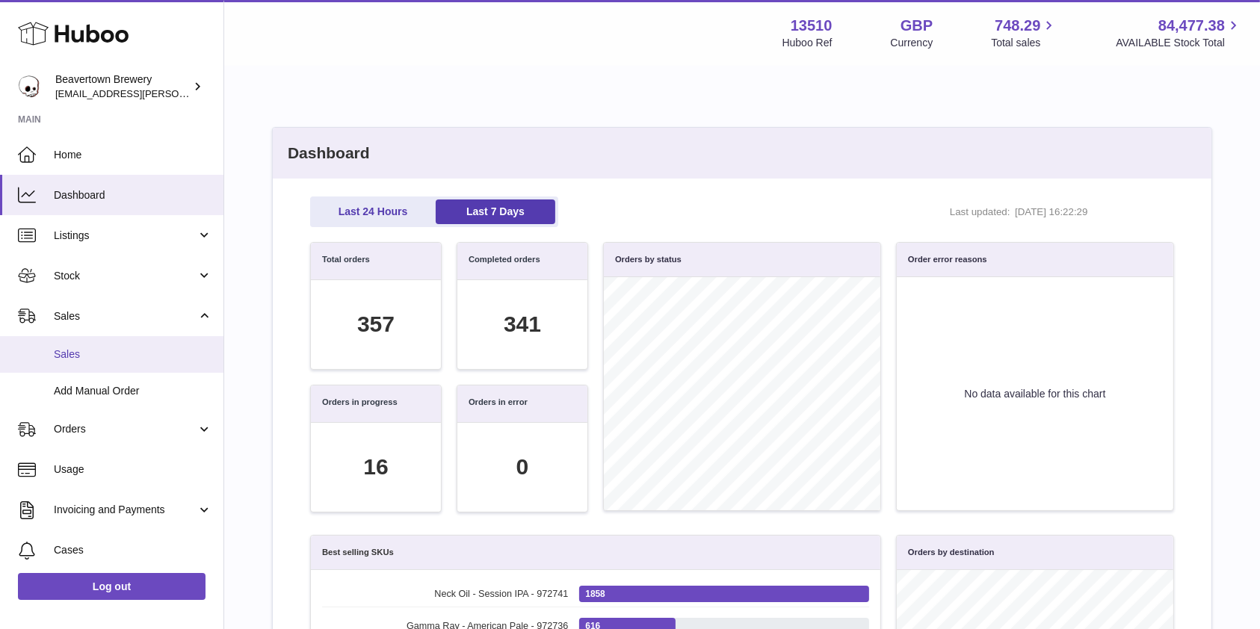
click at [108, 351] on span "Sales" at bounding box center [133, 354] width 158 height 14
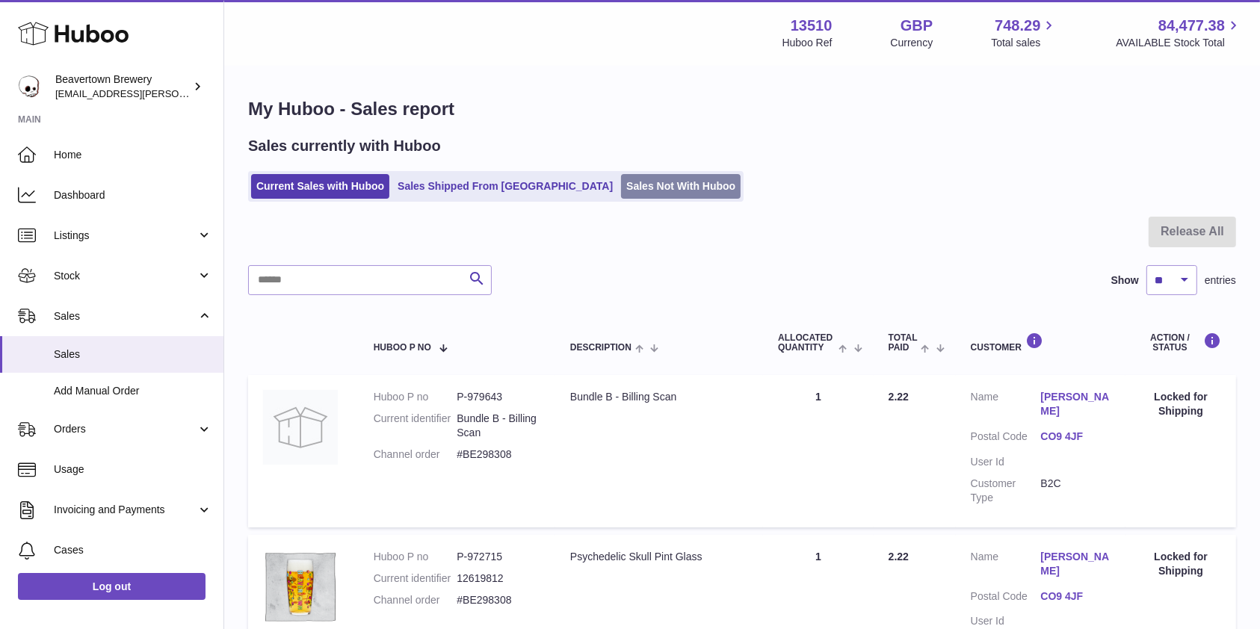
click at [646, 194] on link "Sales Not With Huboo" at bounding box center [681, 186] width 120 height 25
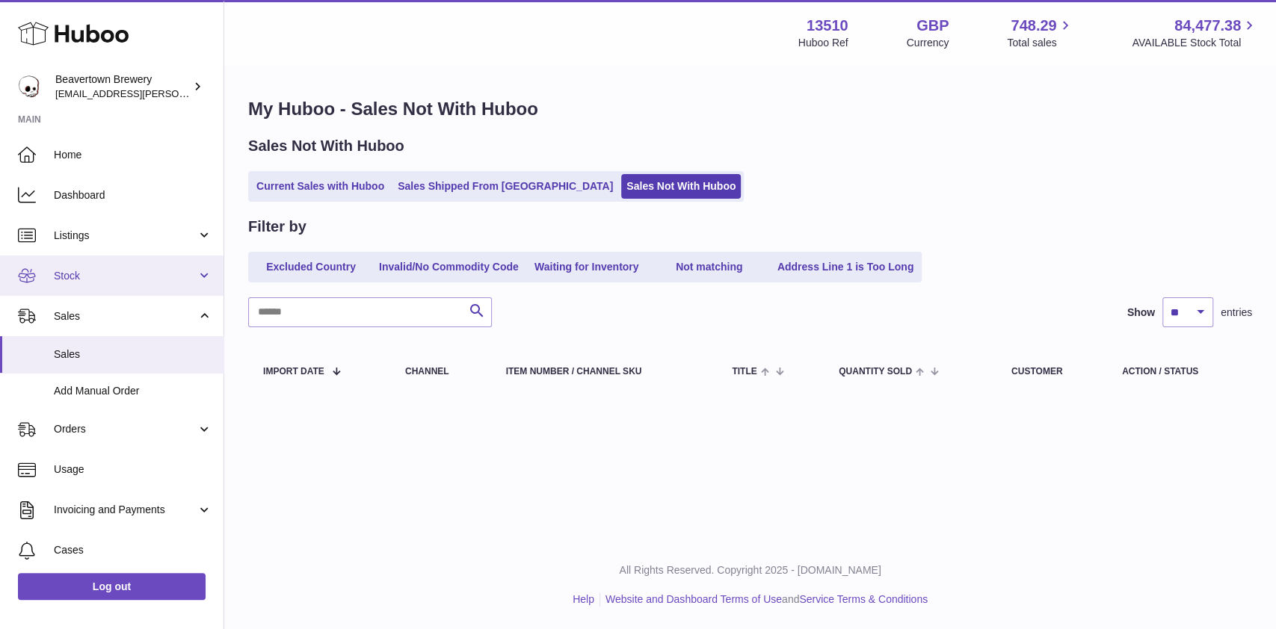
click at [70, 288] on link "Stock" at bounding box center [111, 276] width 223 height 40
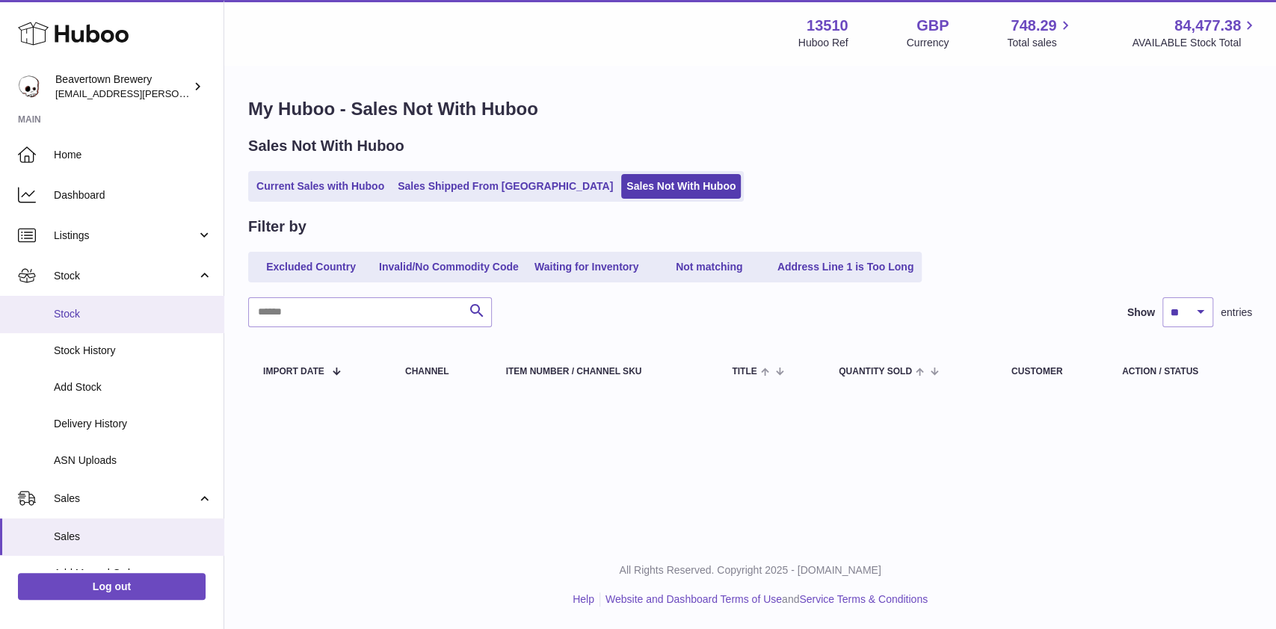
click at [87, 313] on span "Stock" at bounding box center [133, 314] width 158 height 14
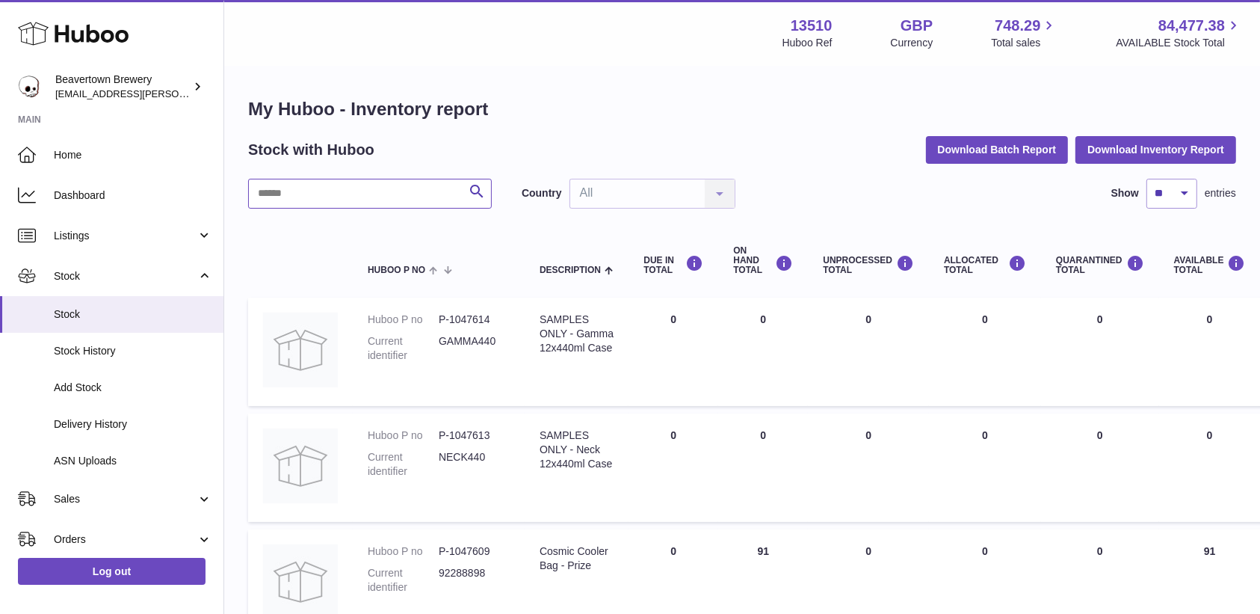
click at [336, 201] on input "text" at bounding box center [370, 194] width 244 height 30
type input "*"
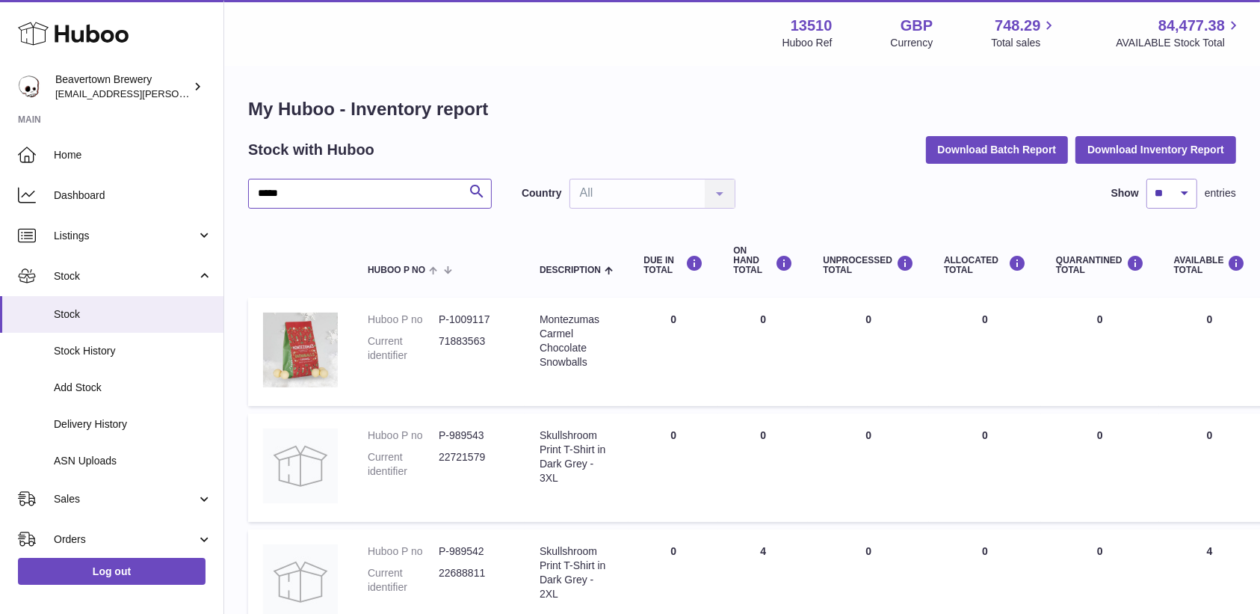
type input "*****"
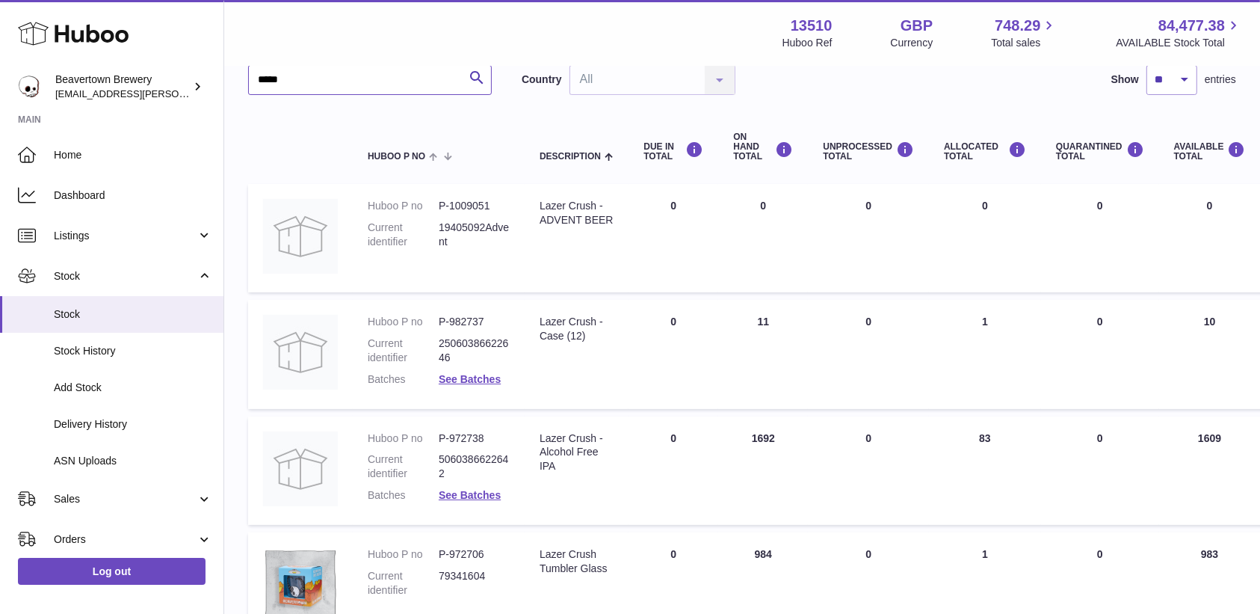
scroll to position [199, 0]
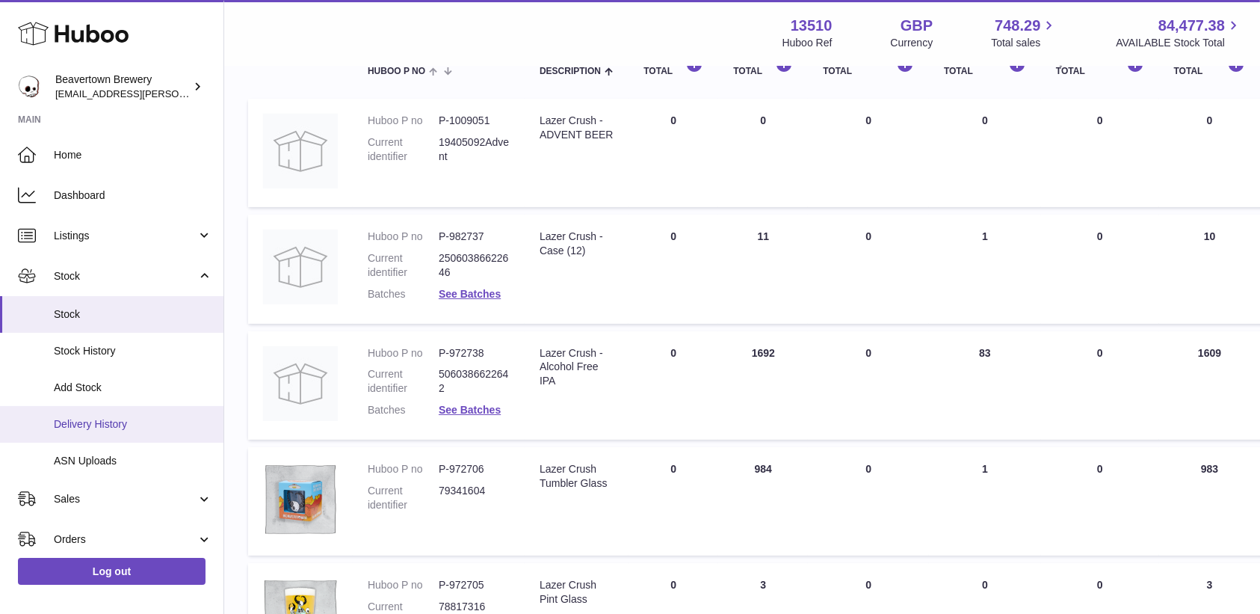
click at [140, 407] on link "Delivery History" at bounding box center [111, 424] width 223 height 37
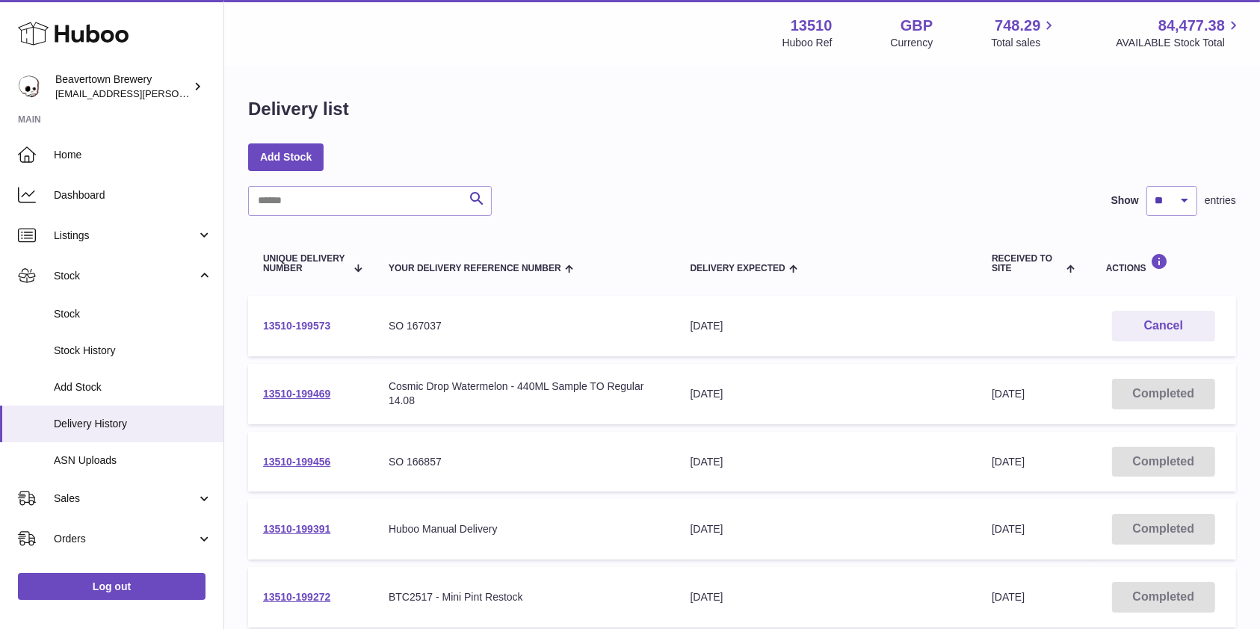
click at [275, 325] on link "13510-199573" at bounding box center [296, 326] width 67 height 12
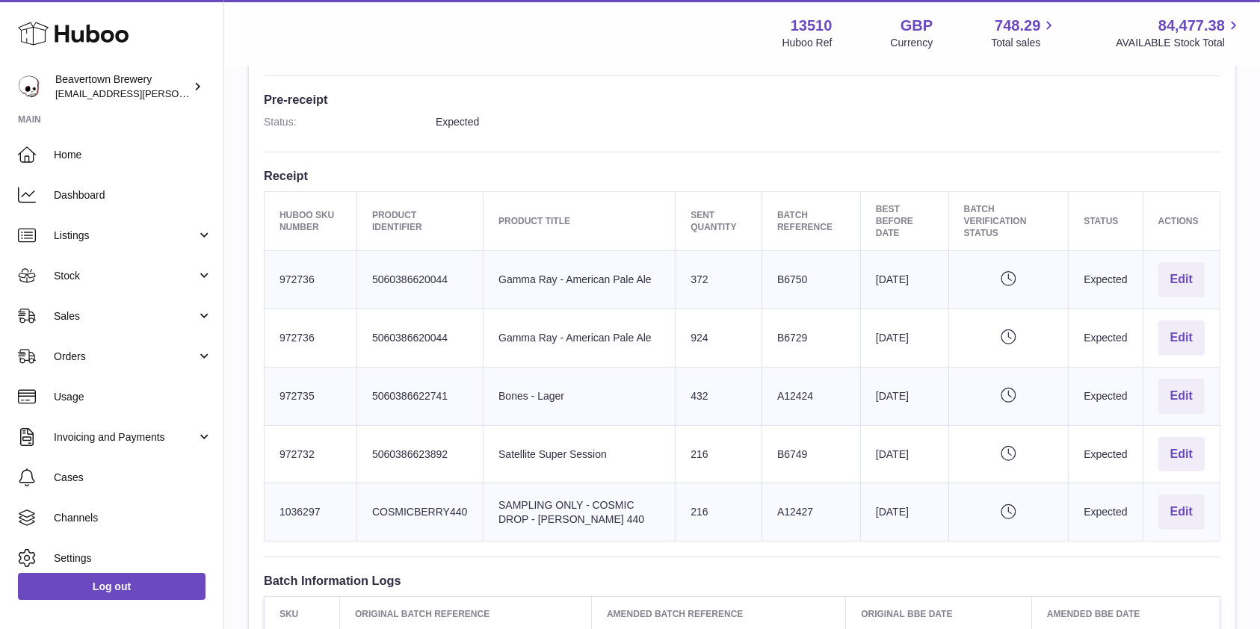
scroll to position [498, 0]
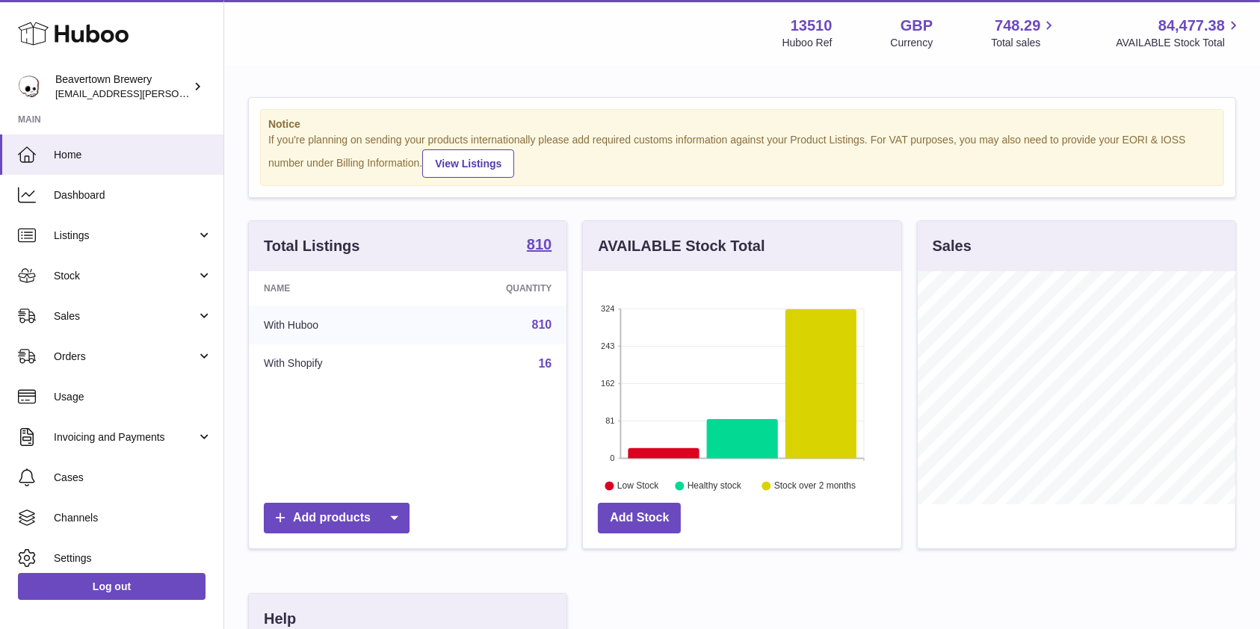
scroll to position [233, 318]
click at [84, 327] on link "Sales" at bounding box center [111, 316] width 223 height 40
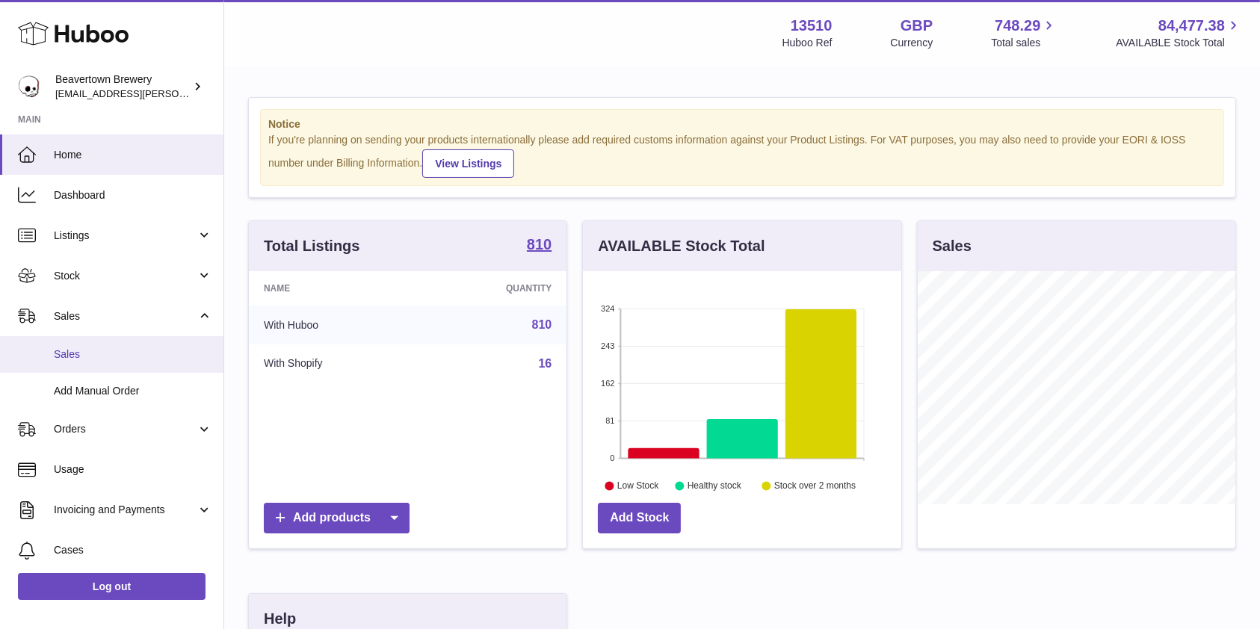
click at [85, 344] on link "Sales" at bounding box center [111, 354] width 223 height 37
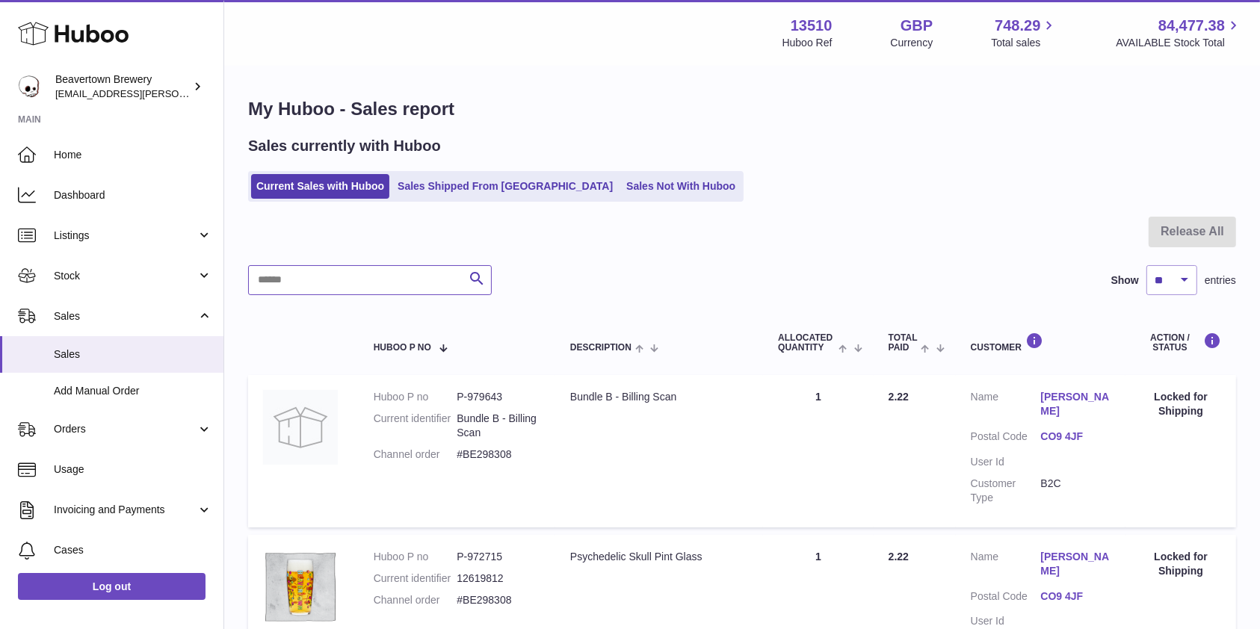
click at [325, 277] on input "text" at bounding box center [370, 280] width 244 height 30
paste input "*********"
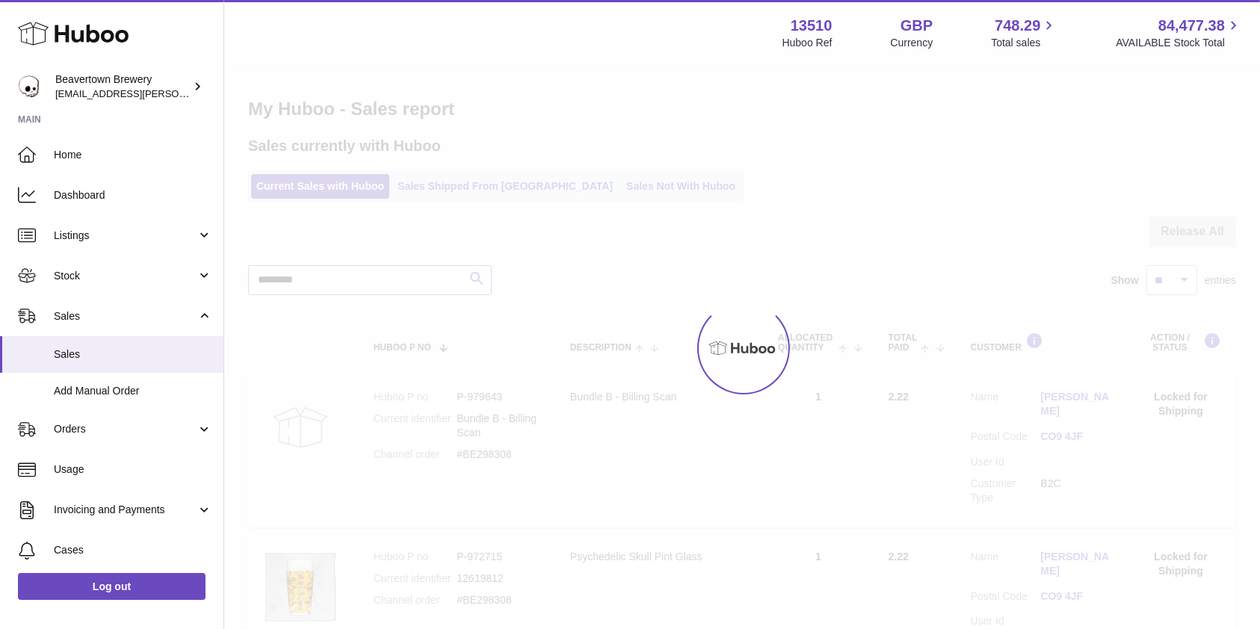
type input "*********"
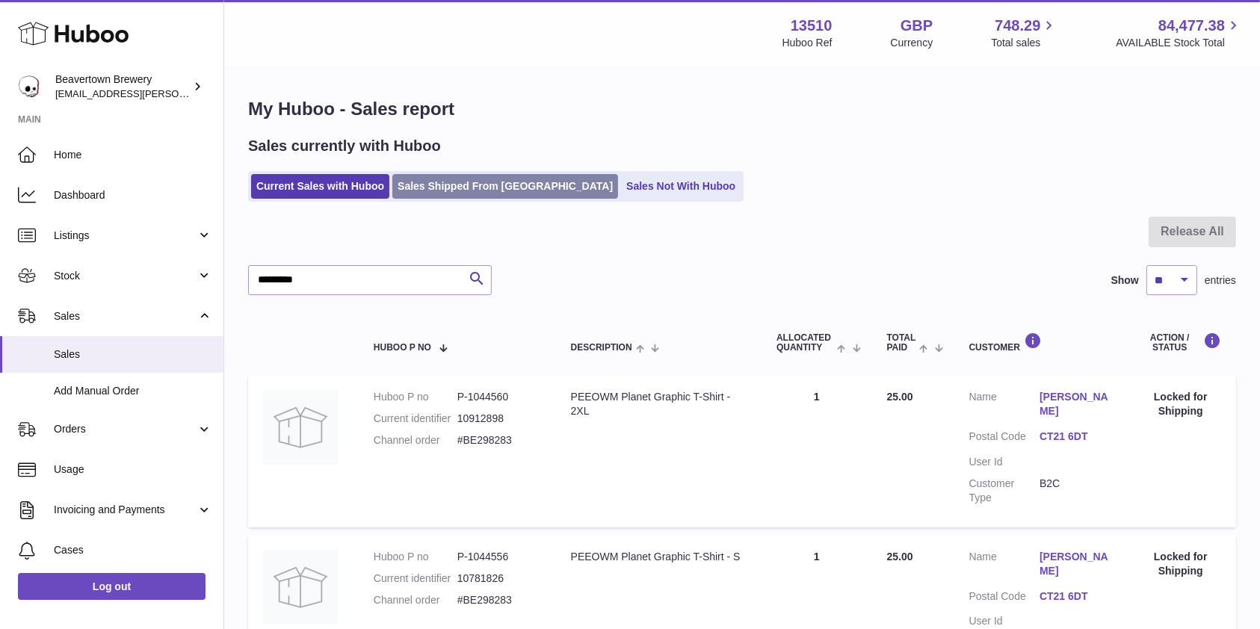
click at [495, 188] on link "Sales Shipped From [GEOGRAPHIC_DATA]" at bounding box center [505, 186] width 226 height 25
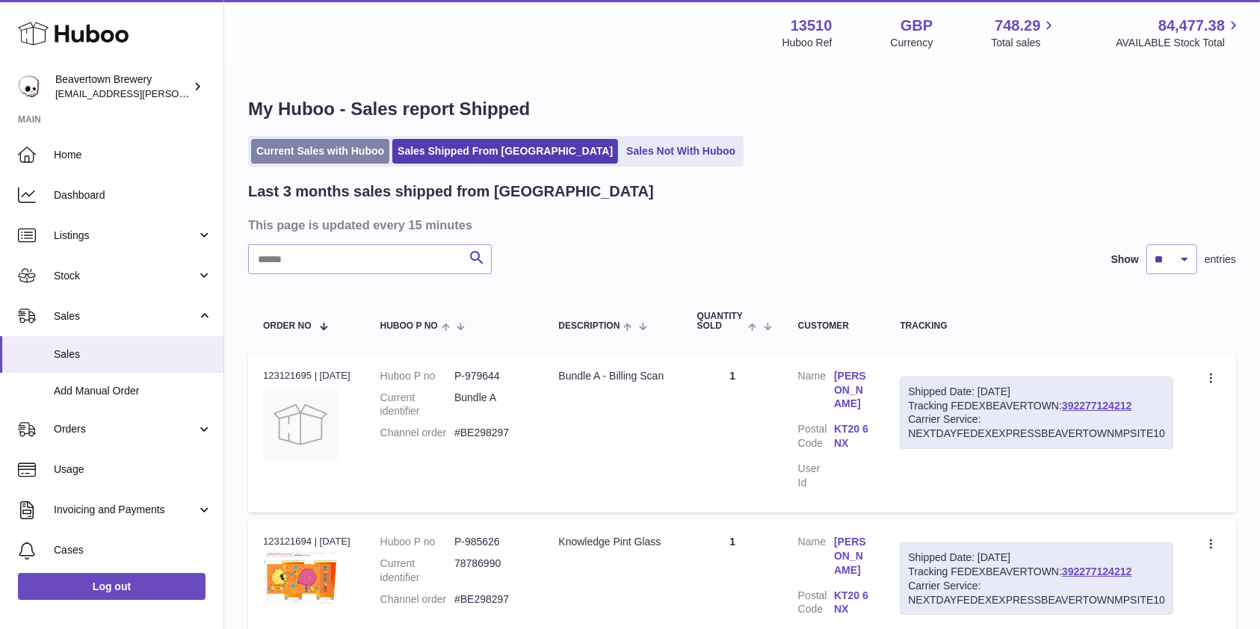
click at [379, 158] on link "Current Sales with Huboo" at bounding box center [320, 151] width 138 height 25
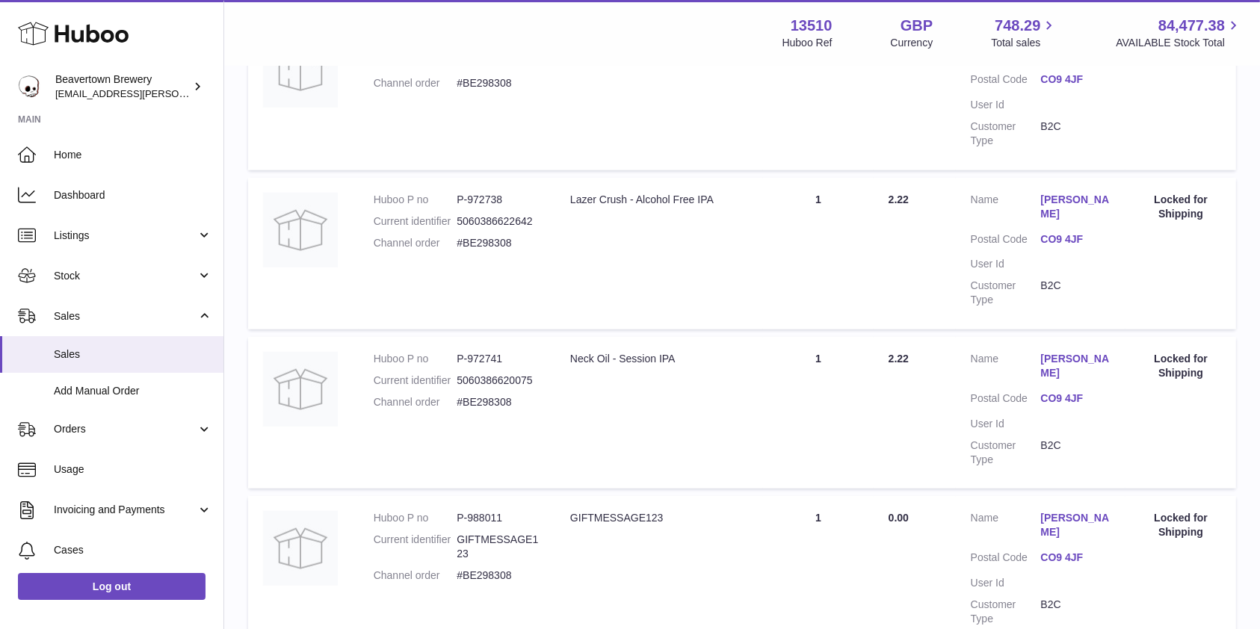
scroll to position [1495, 0]
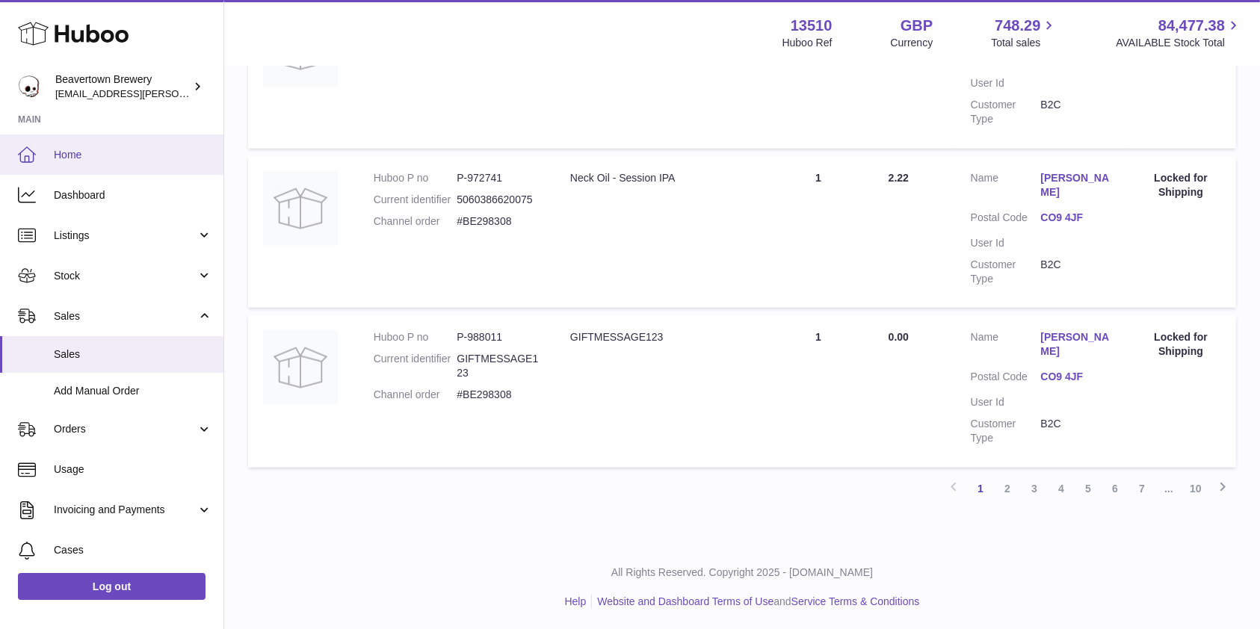
click at [90, 149] on span "Home" at bounding box center [133, 155] width 158 height 14
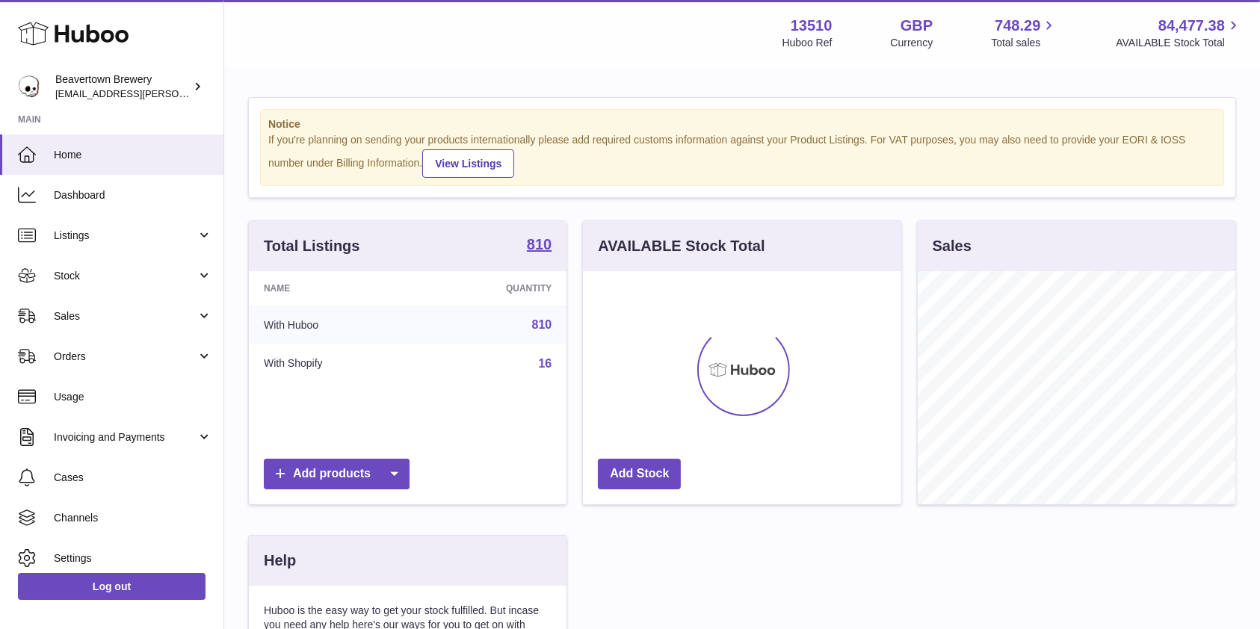
scroll to position [233, 318]
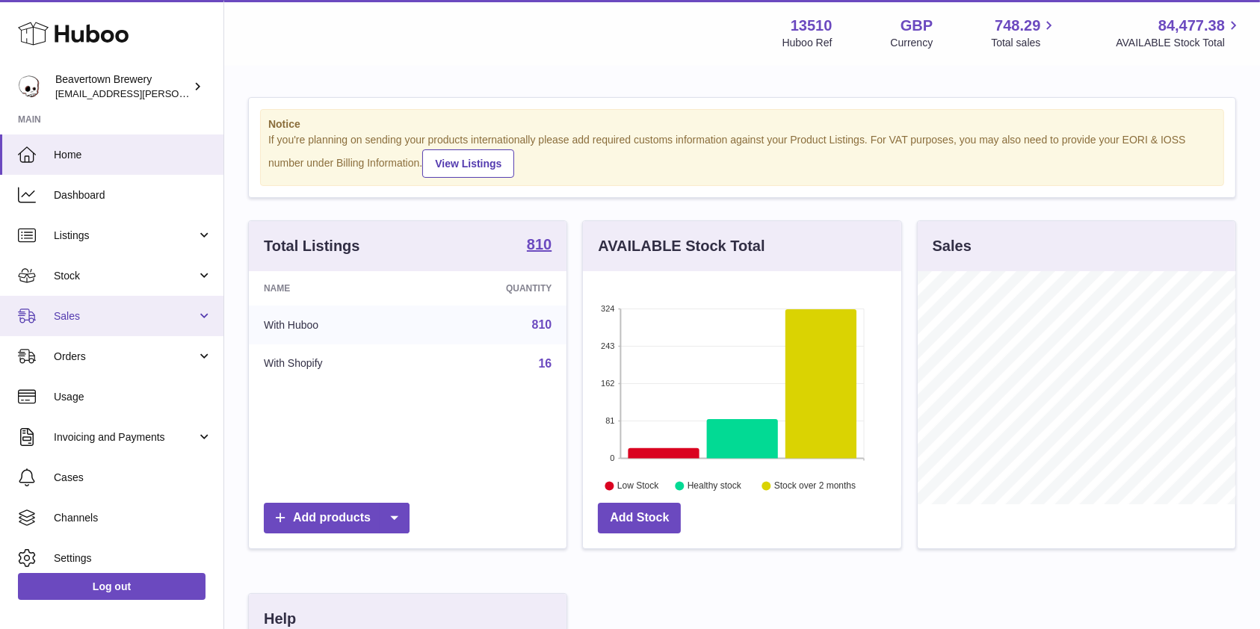
click at [101, 302] on link "Sales" at bounding box center [111, 316] width 223 height 40
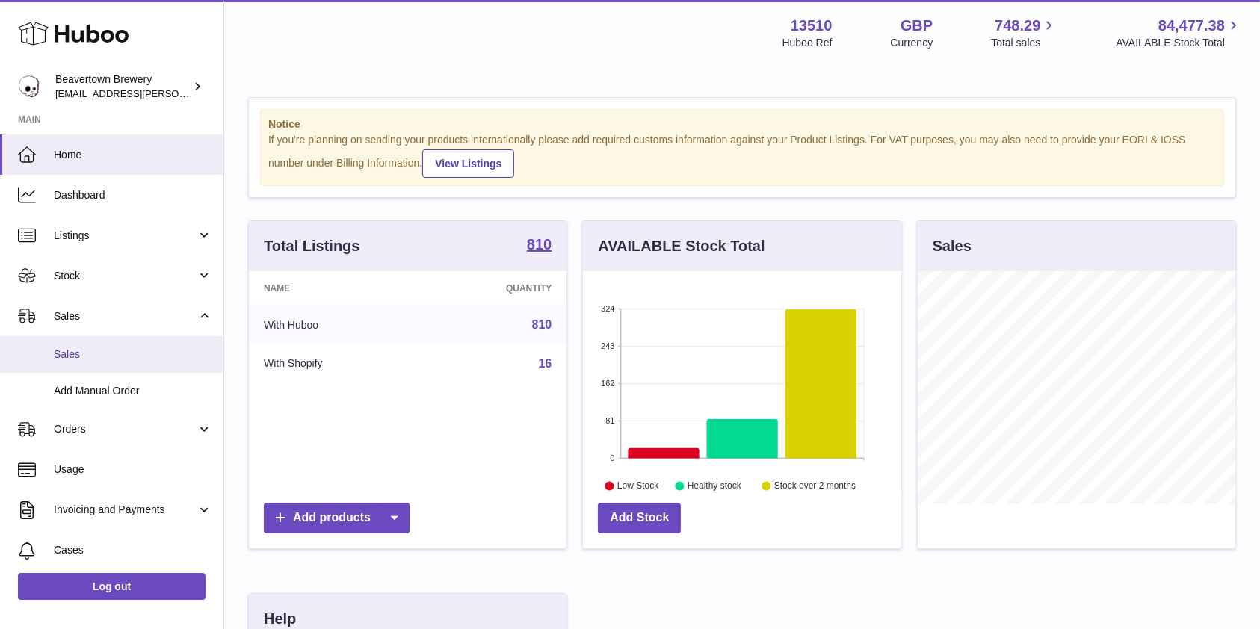
click at [87, 347] on span "Sales" at bounding box center [133, 354] width 158 height 14
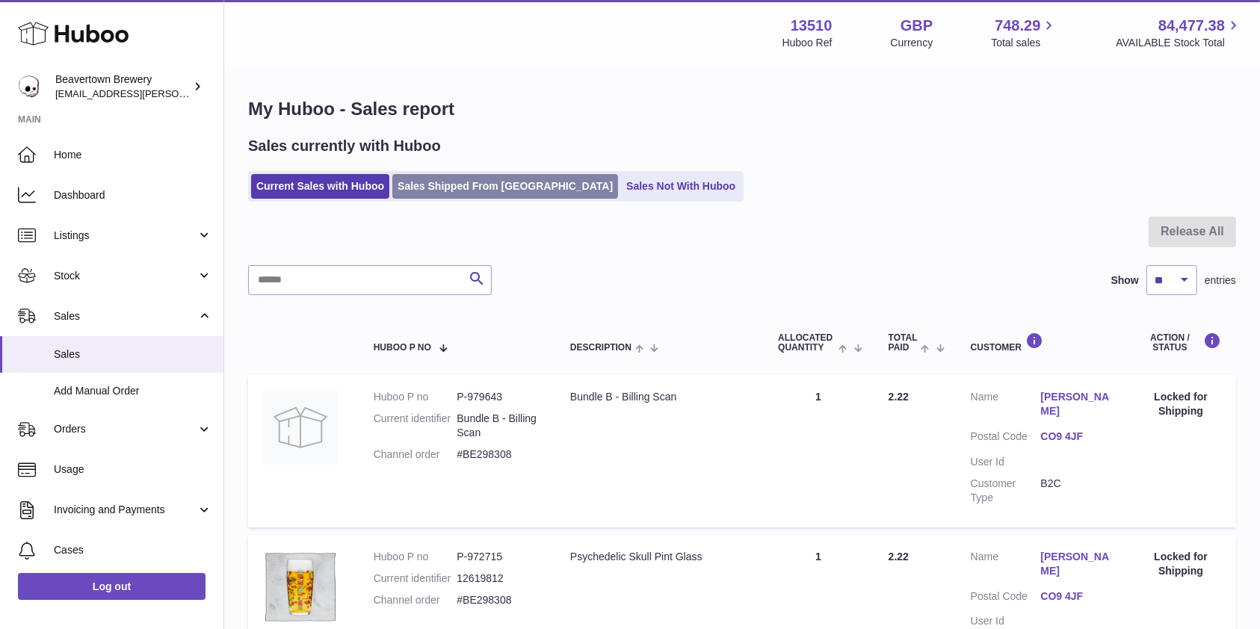
click at [508, 184] on link "Sales Shipped From [GEOGRAPHIC_DATA]" at bounding box center [505, 186] width 226 height 25
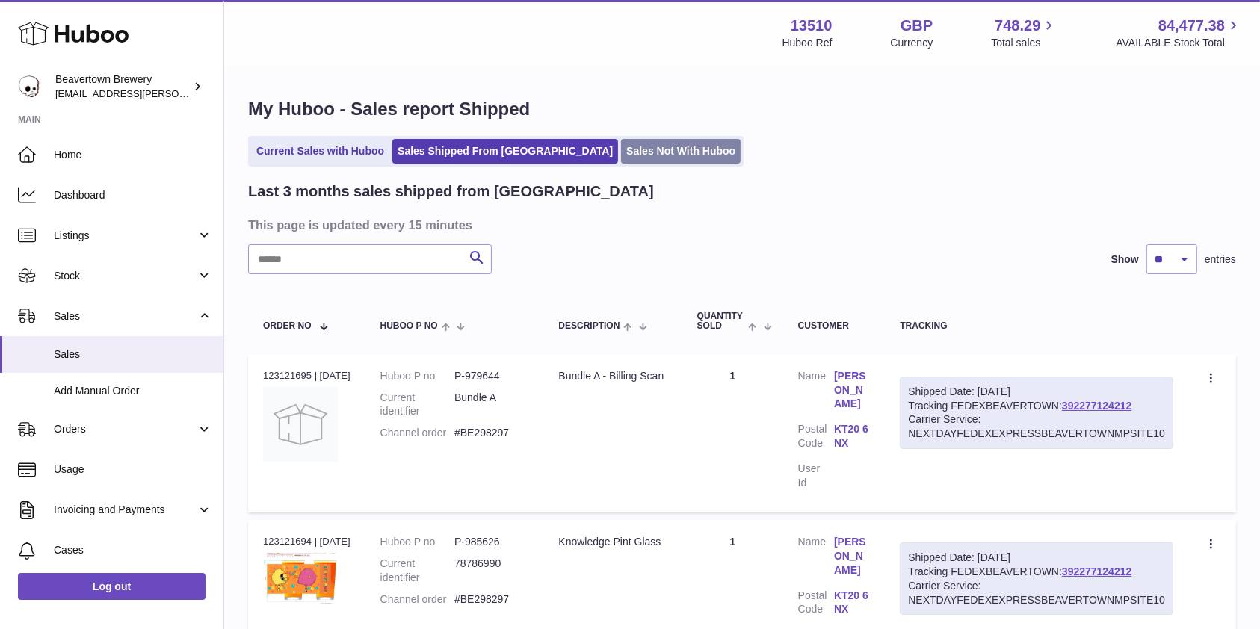
click at [621, 149] on link "Sales Not With Huboo" at bounding box center [681, 151] width 120 height 25
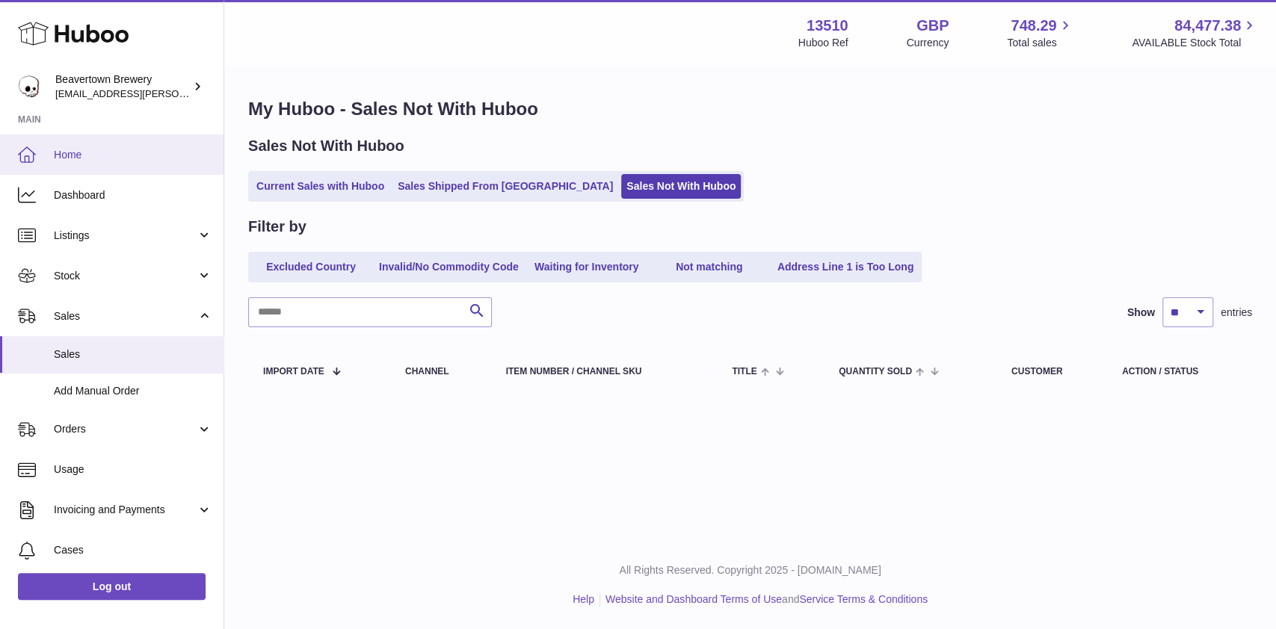
click at [87, 162] on link "Home" at bounding box center [111, 155] width 223 height 40
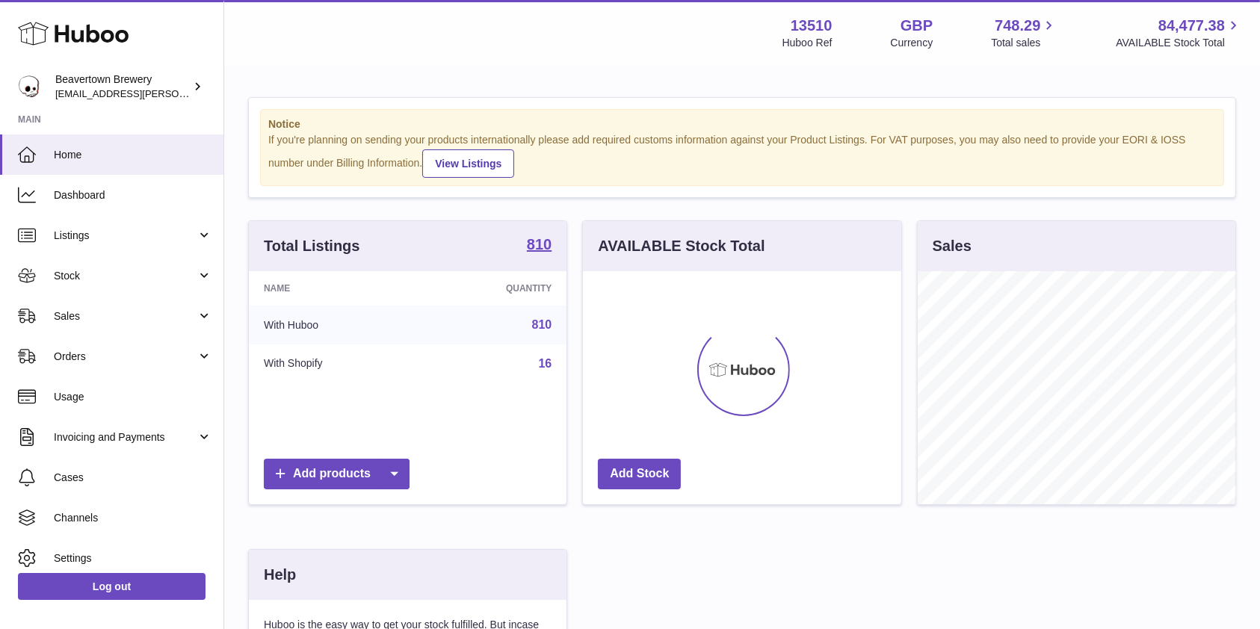
scroll to position [233, 318]
